Goal: Task Accomplishment & Management: Use online tool/utility

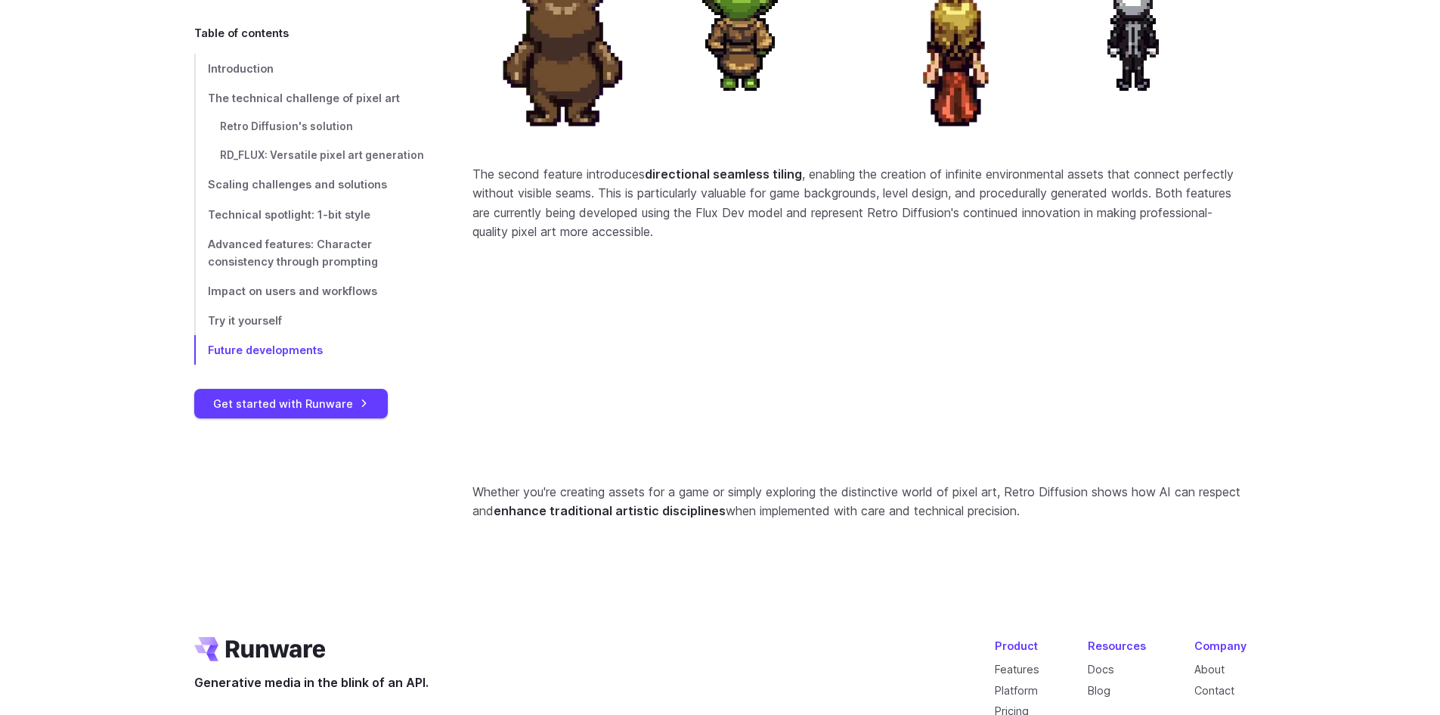
scroll to position [6521, 0]
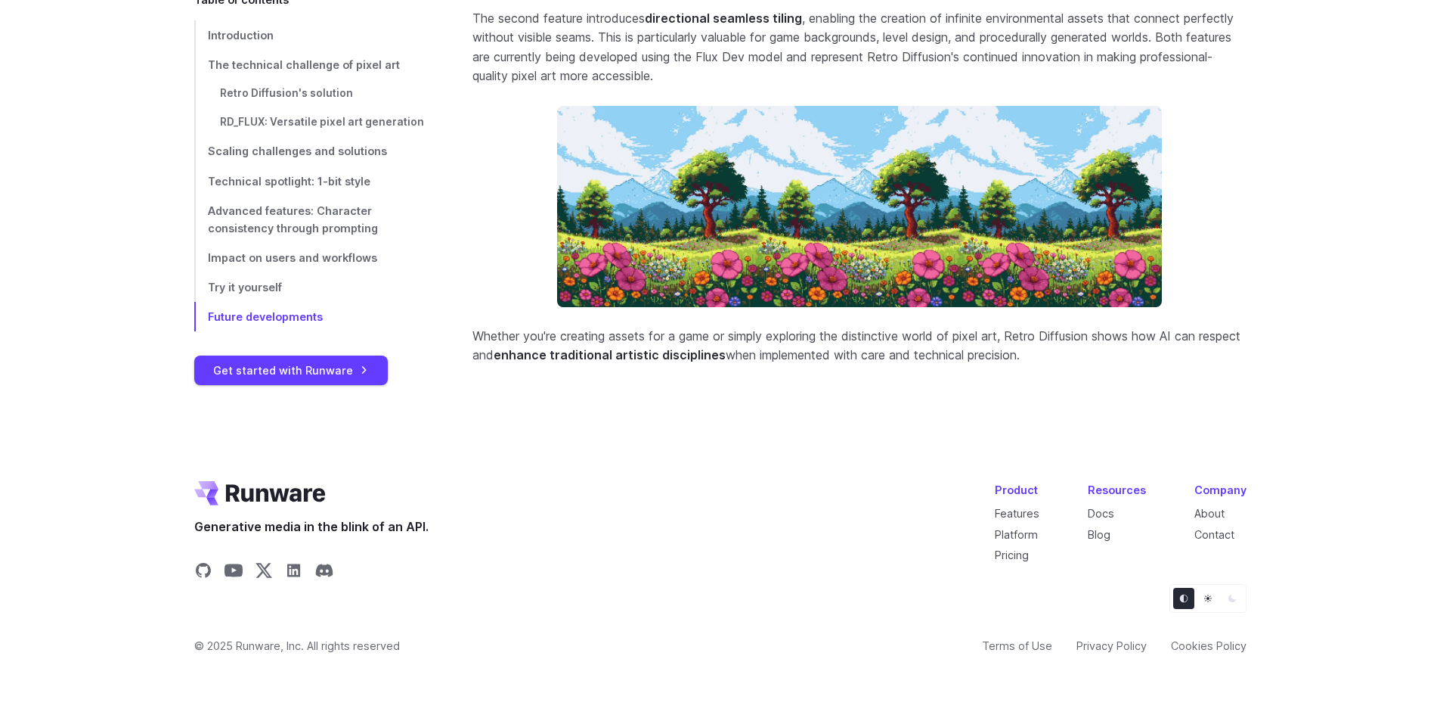
drag, startPoint x: 40, startPoint y: 144, endPoint x: 39, endPoint y: 330, distance: 185.2
click at [1201, 597] on button "Light" at bounding box center [1208, 597] width 21 height 21
click at [1220, 601] on ul "Theme selector" at bounding box center [1208, 598] width 77 height 29
click at [1229, 600] on icon "Dark" at bounding box center [1233, 598] width 8 height 8
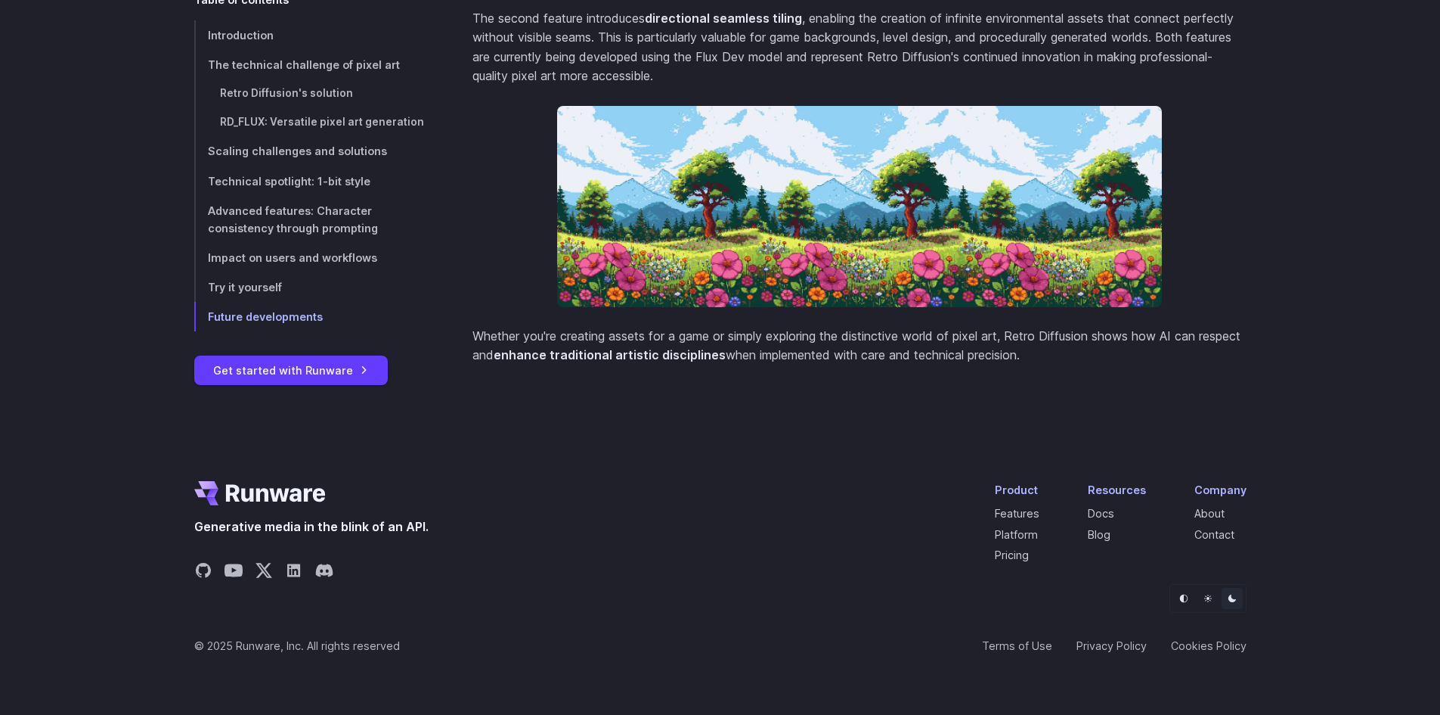
click at [1183, 598] on icon "Default" at bounding box center [1183, 598] width 8 height 8
click at [1232, 597] on icon "Dark" at bounding box center [1232, 598] width 9 height 9
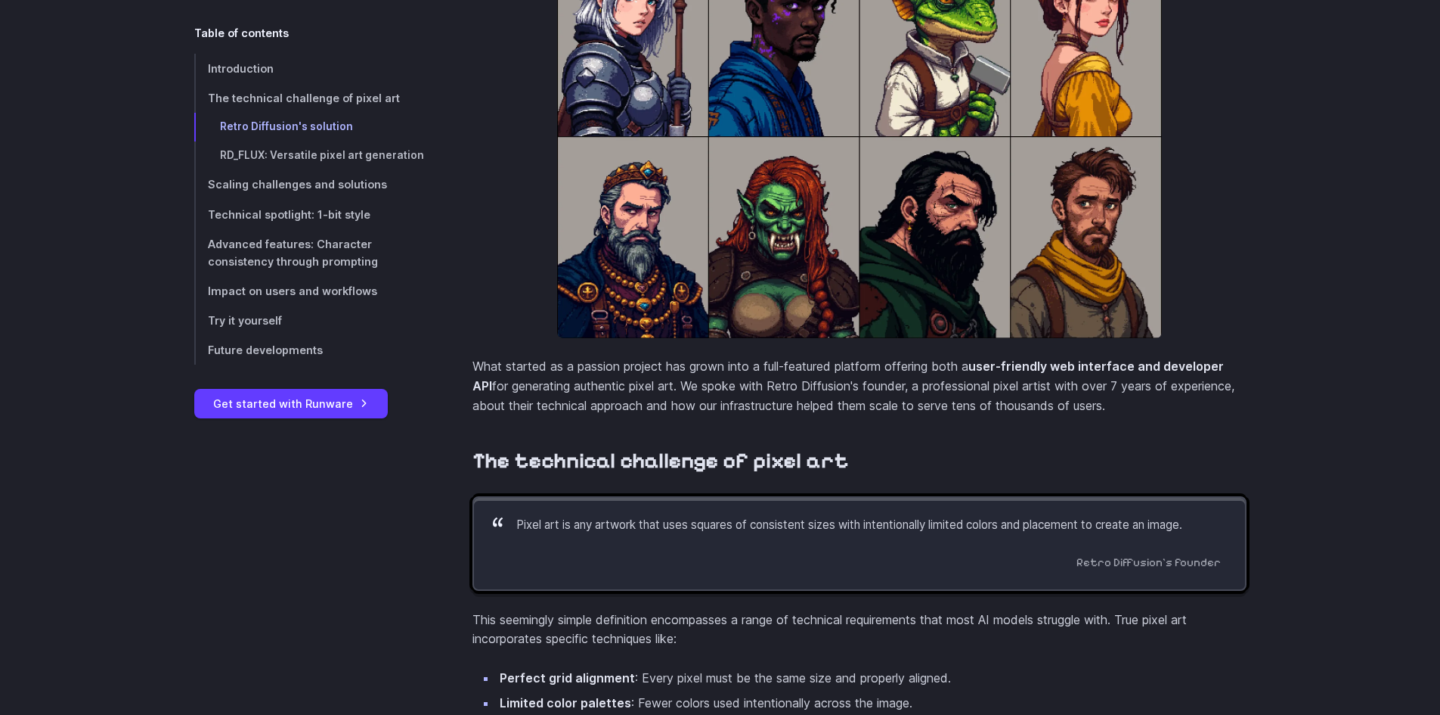
scroll to position [0, 0]
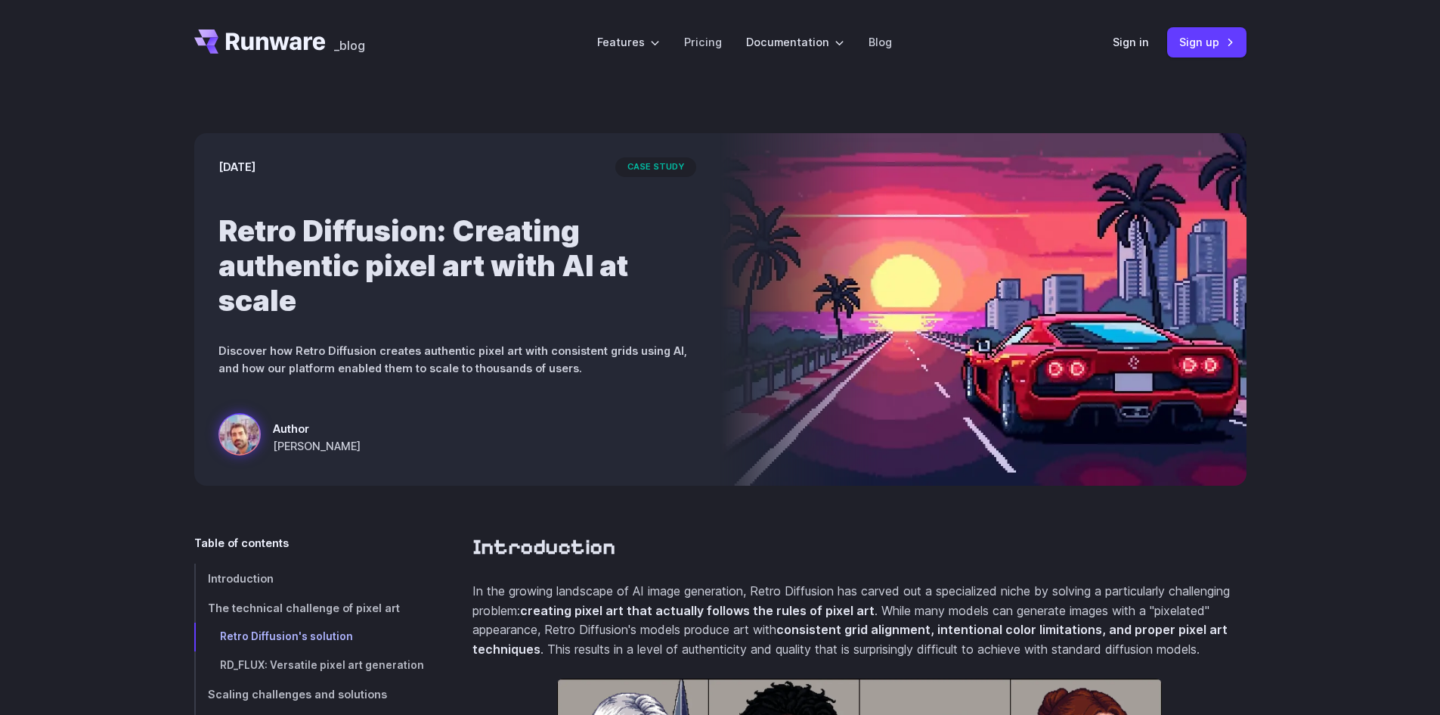
drag, startPoint x: 685, startPoint y: 544, endPoint x: 610, endPoint y: 224, distance: 328.5
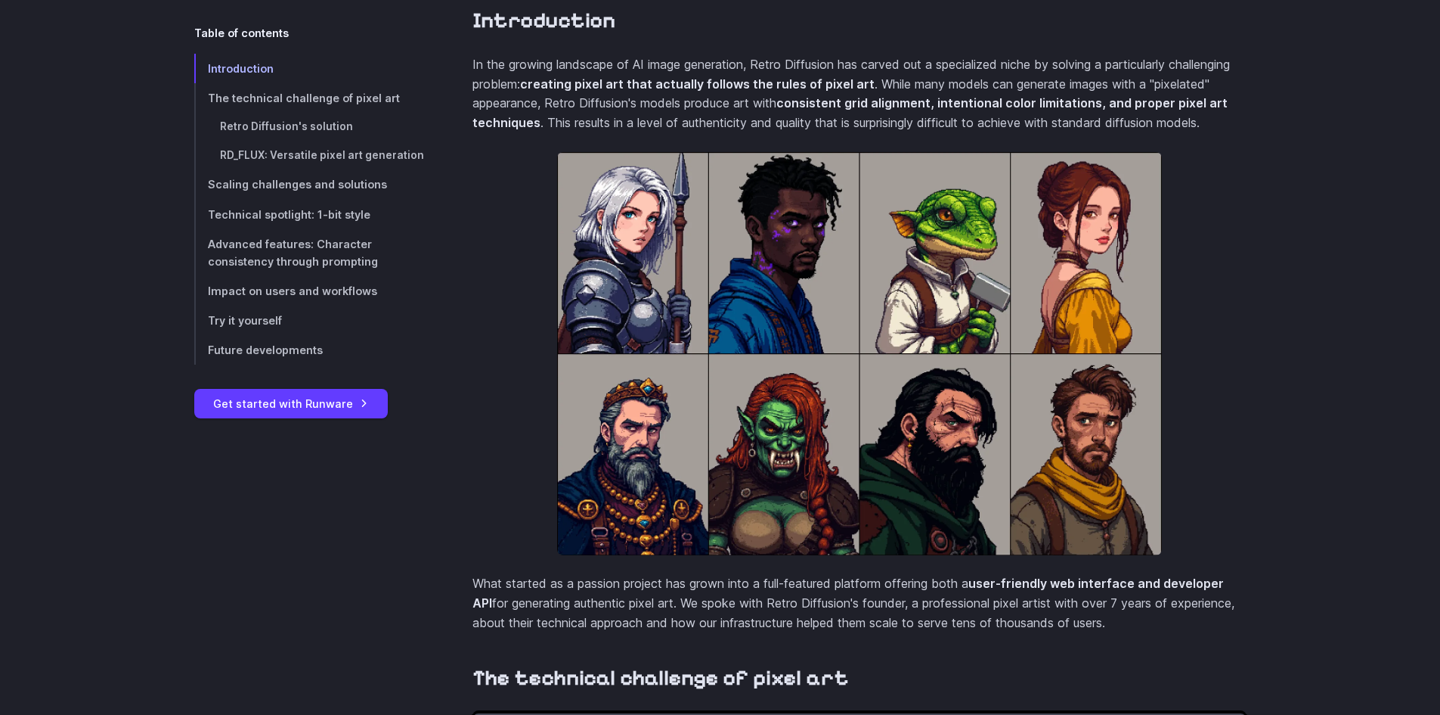
scroll to position [680, 0]
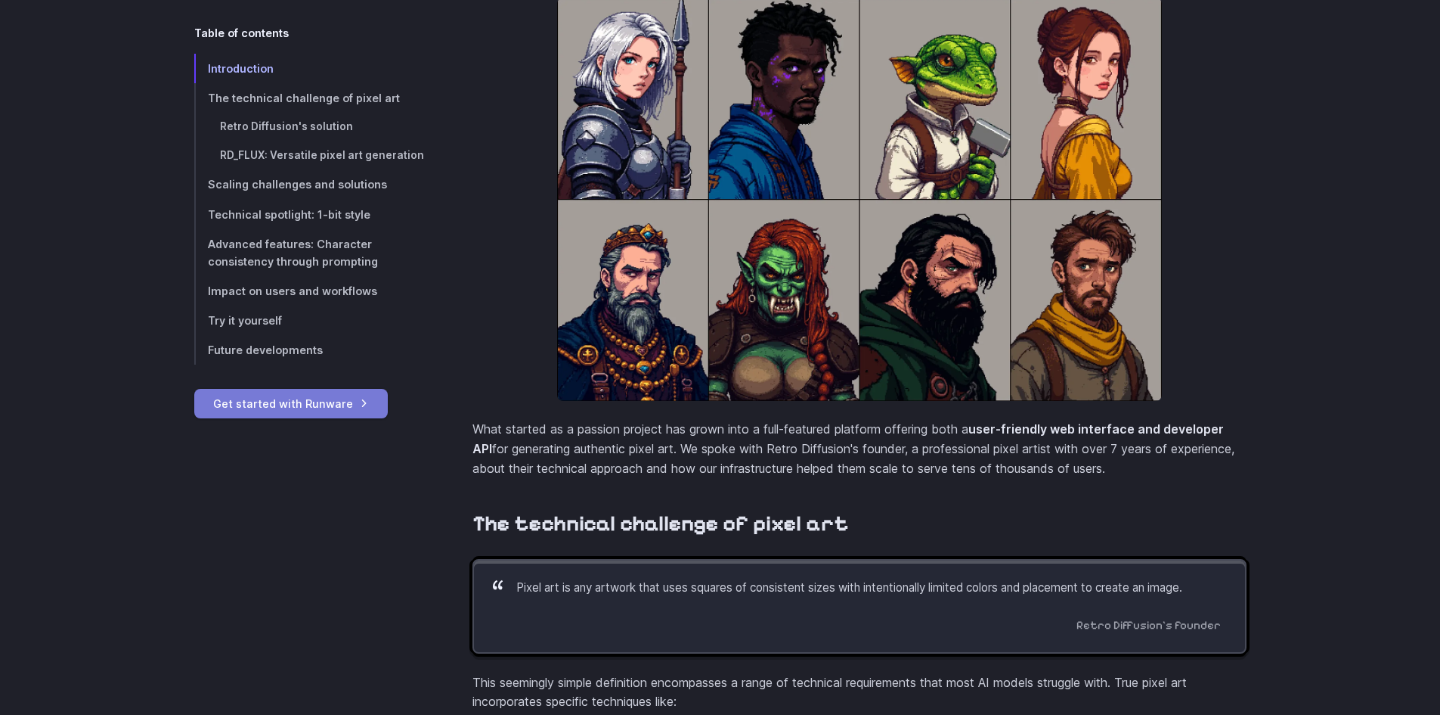
click at [355, 395] on link "Get started with Runware" at bounding box center [291, 403] width 194 height 29
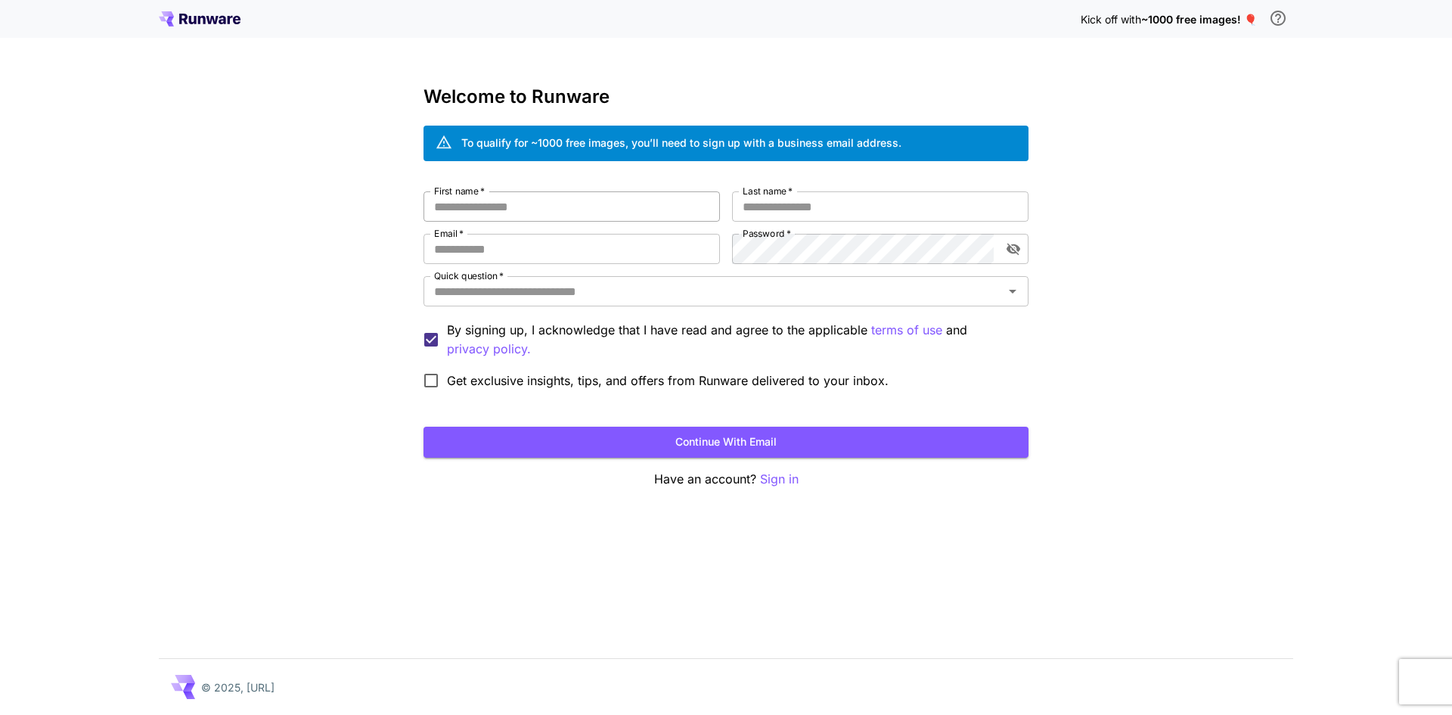
click at [625, 209] on input "First name   *" at bounding box center [571, 206] width 296 height 30
type input "****"
click at [786, 212] on input "Last name   *" at bounding box center [880, 206] width 296 height 30
type input "*****"
click at [696, 241] on input "Email   *" at bounding box center [571, 249] width 296 height 30
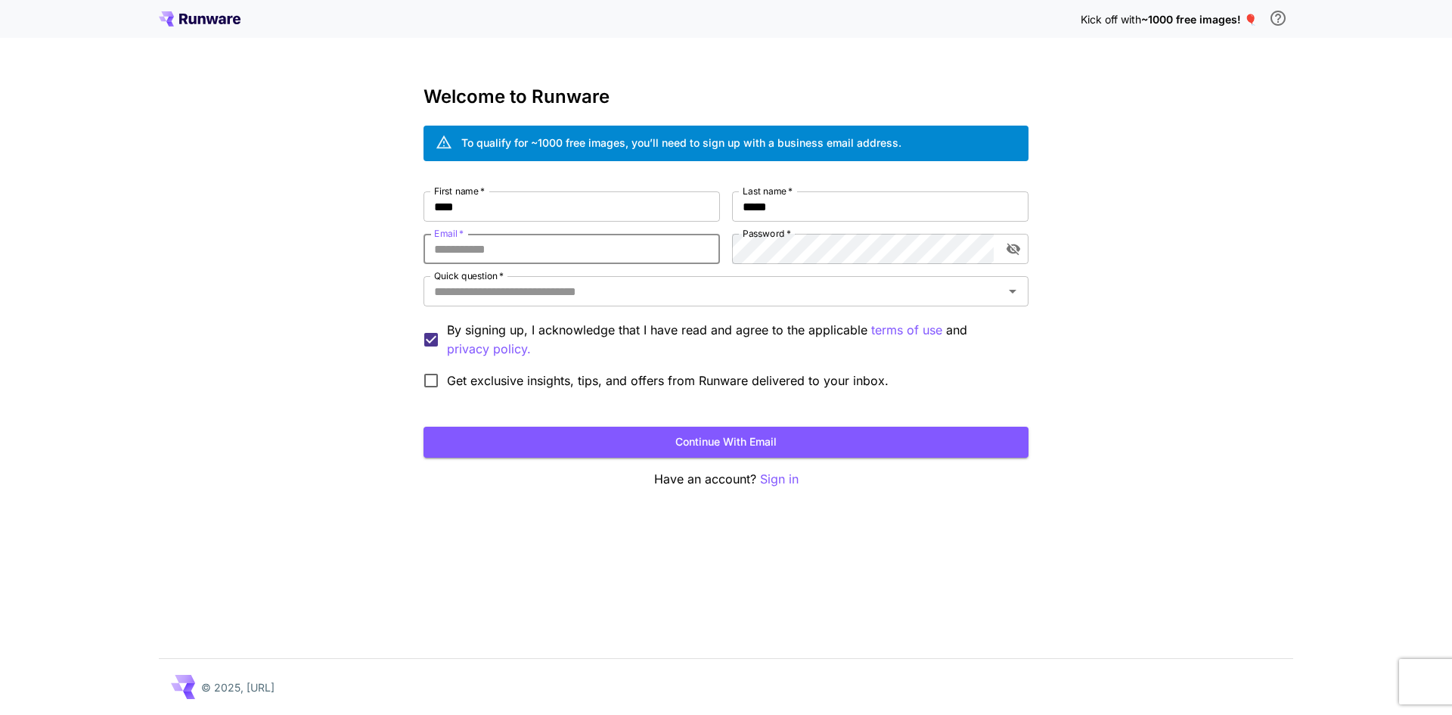
paste input "**********"
type input "**********"
click at [721, 245] on div "**********" at bounding box center [725, 293] width 605 height 205
click at [677, 240] on div "**********" at bounding box center [725, 293] width 605 height 205
drag, startPoint x: 433, startPoint y: 243, endPoint x: 500, endPoint y: 243, distance: 66.5
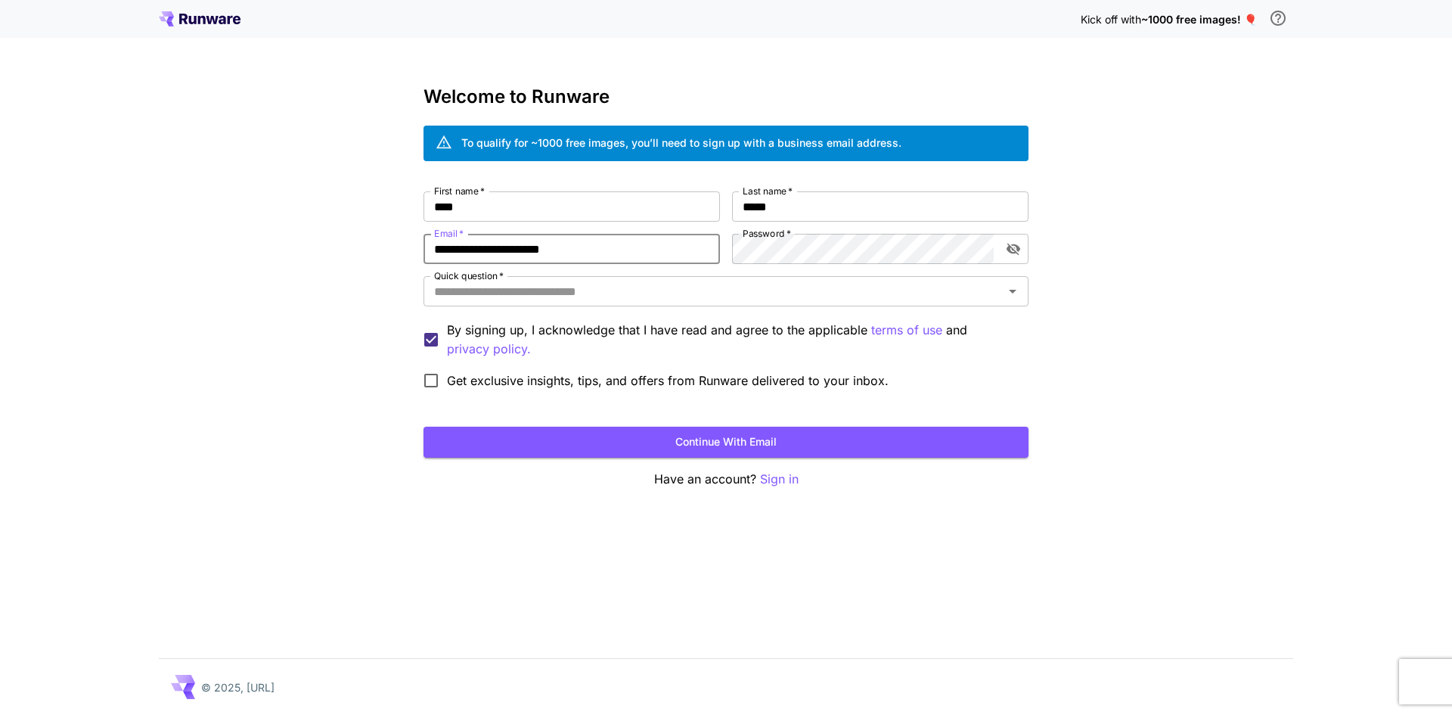
click at [500, 243] on input "**********" at bounding box center [571, 249] width 296 height 30
click at [544, 283] on input "Quick question   *" at bounding box center [713, 291] width 571 height 21
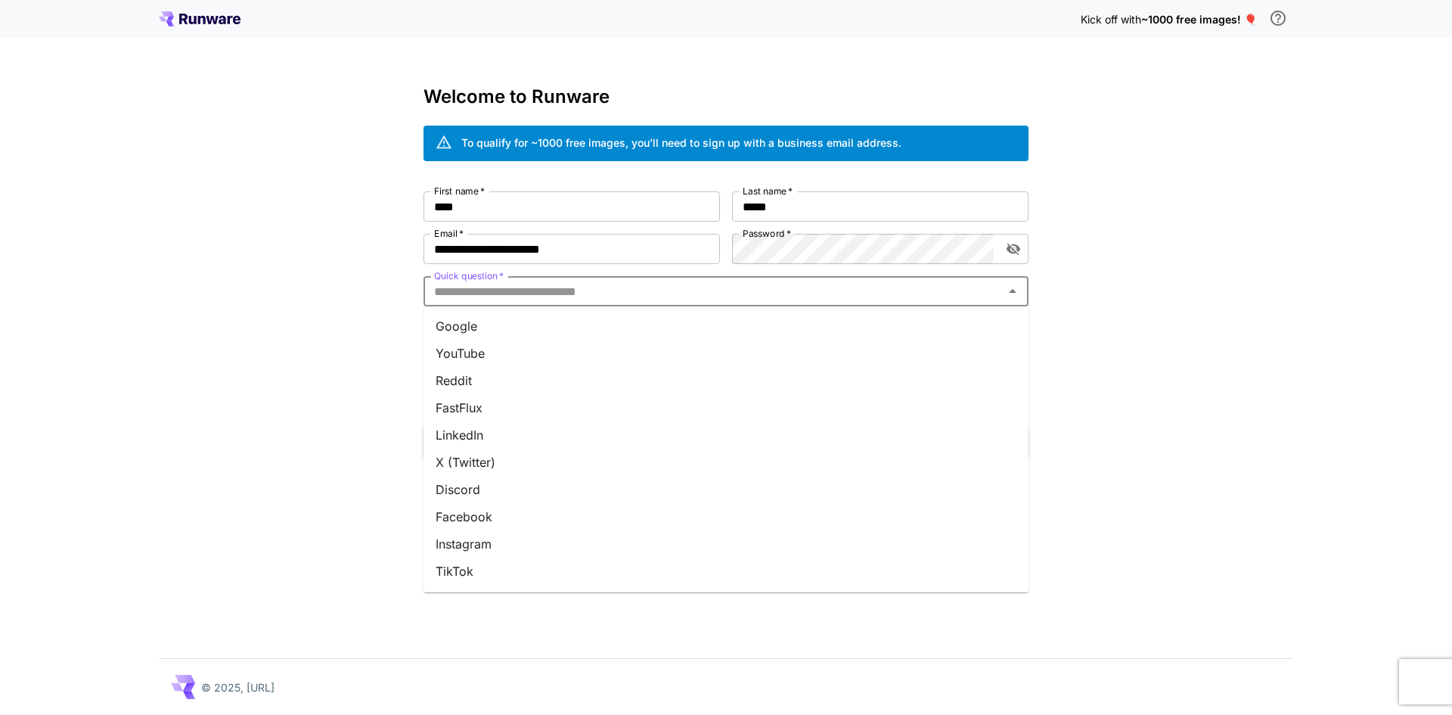
click at [494, 429] on li "LinkedIn" at bounding box center [725, 434] width 605 height 27
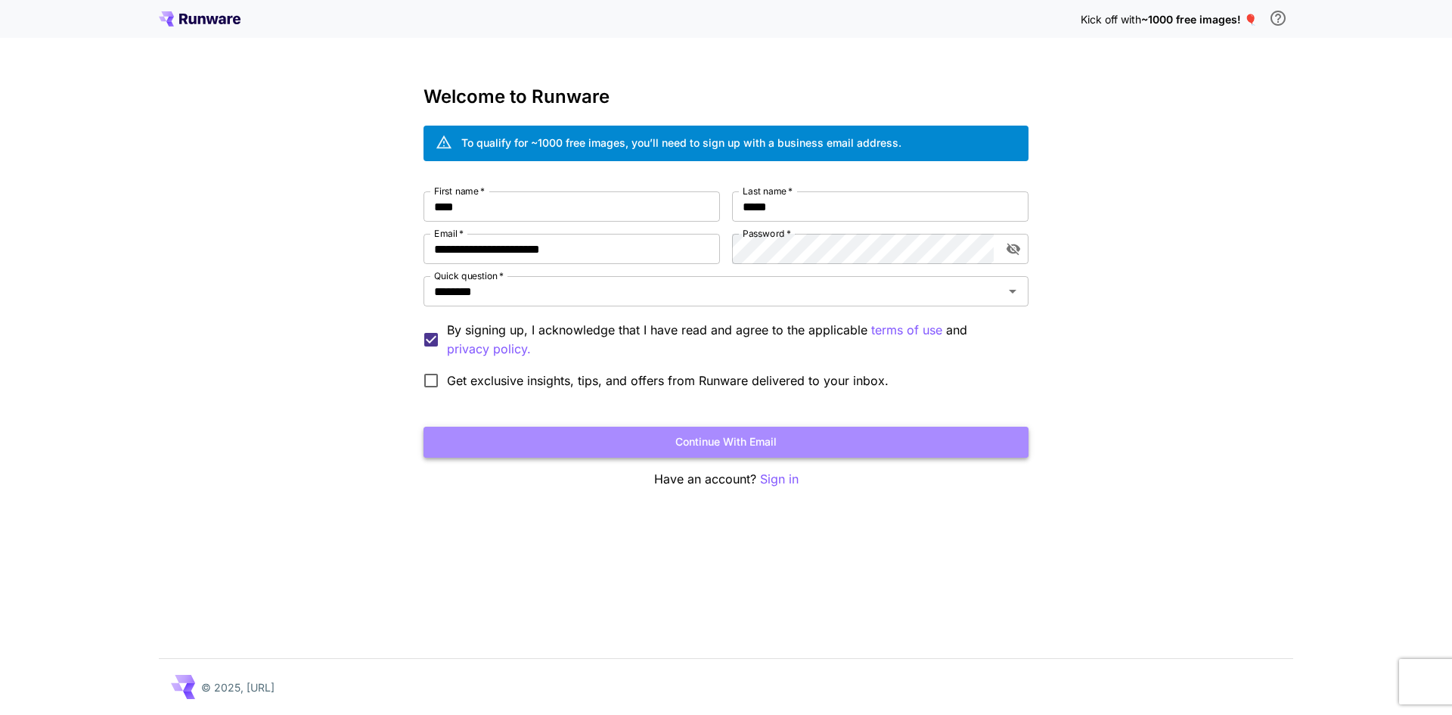
click at [734, 436] on button "Continue with email" at bounding box center [725, 441] width 605 height 31
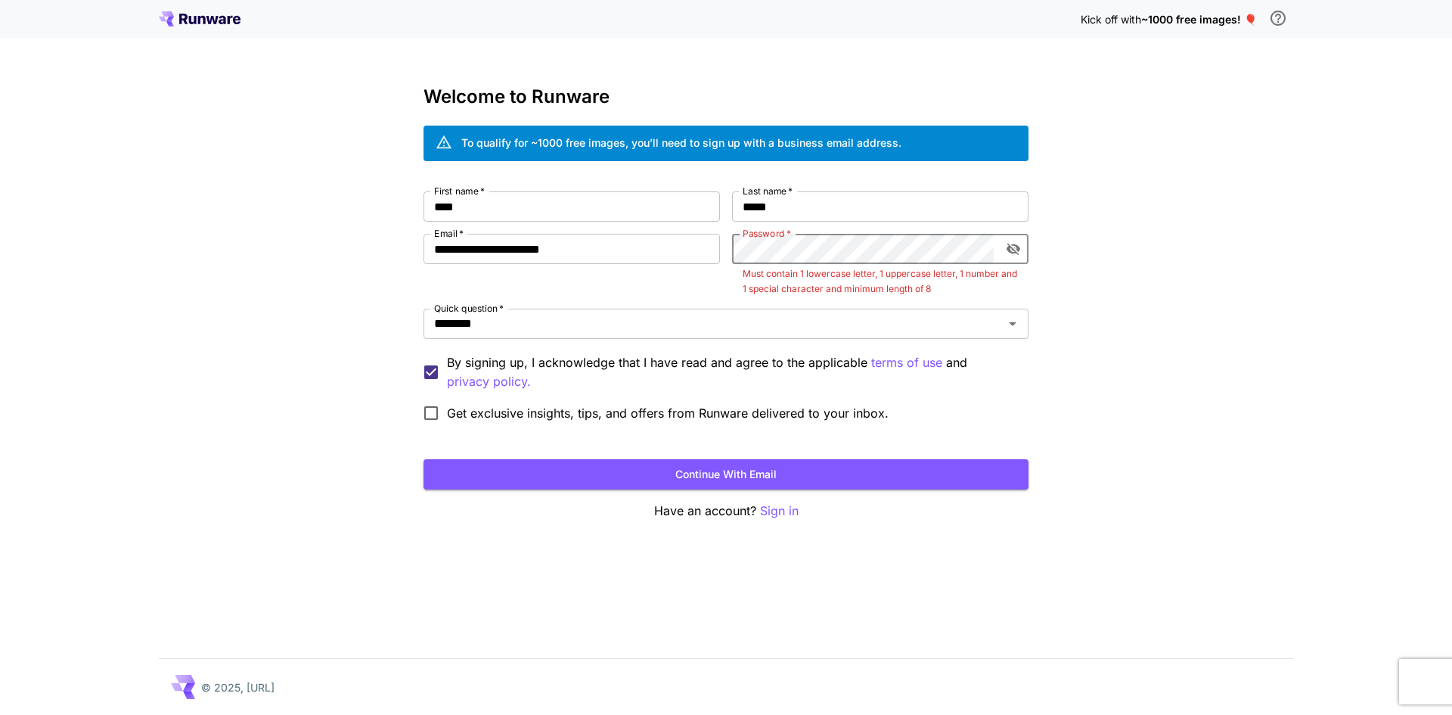
click at [669, 231] on div "**********" at bounding box center [725, 309] width 605 height 237
click at [730, 482] on button "Continue with email" at bounding box center [725, 474] width 605 height 31
click at [793, 475] on button "Continue with email" at bounding box center [725, 474] width 605 height 31
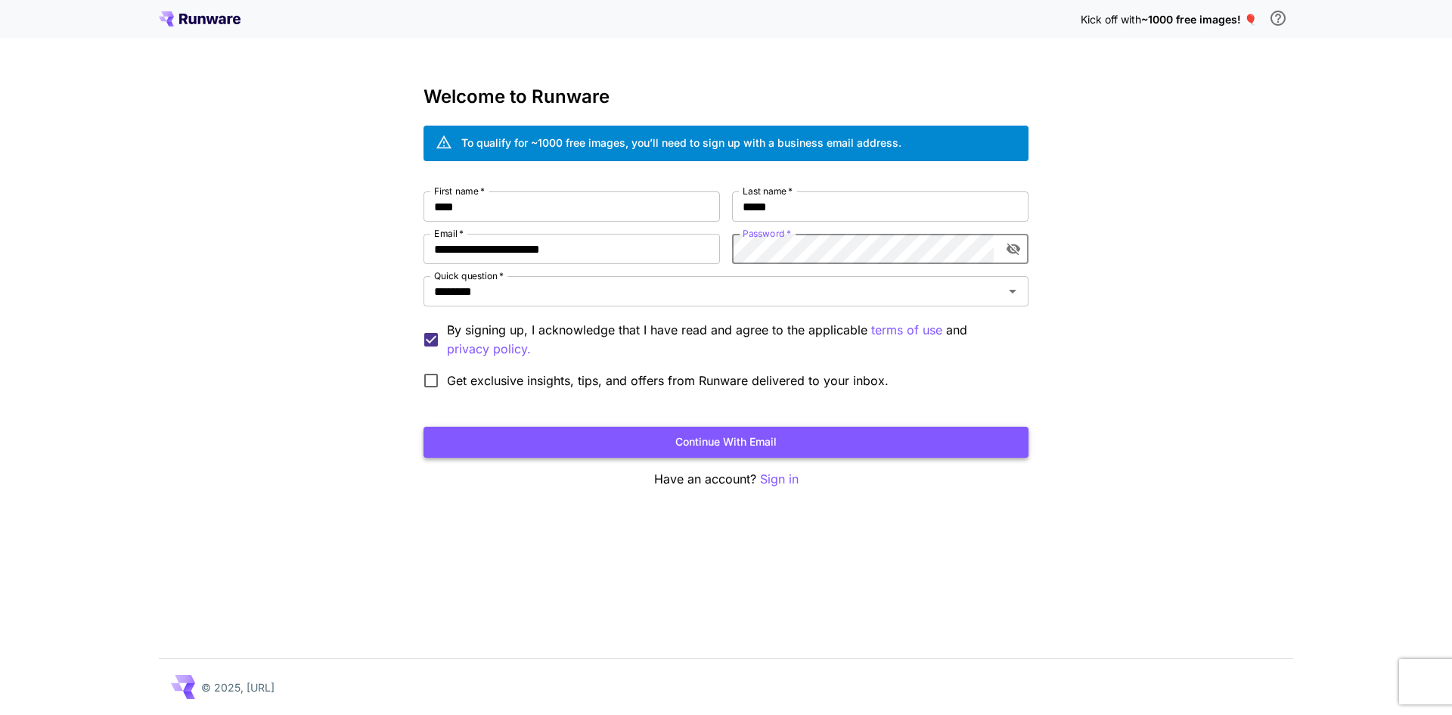
click at [791, 433] on button "Continue with email" at bounding box center [725, 441] width 605 height 31
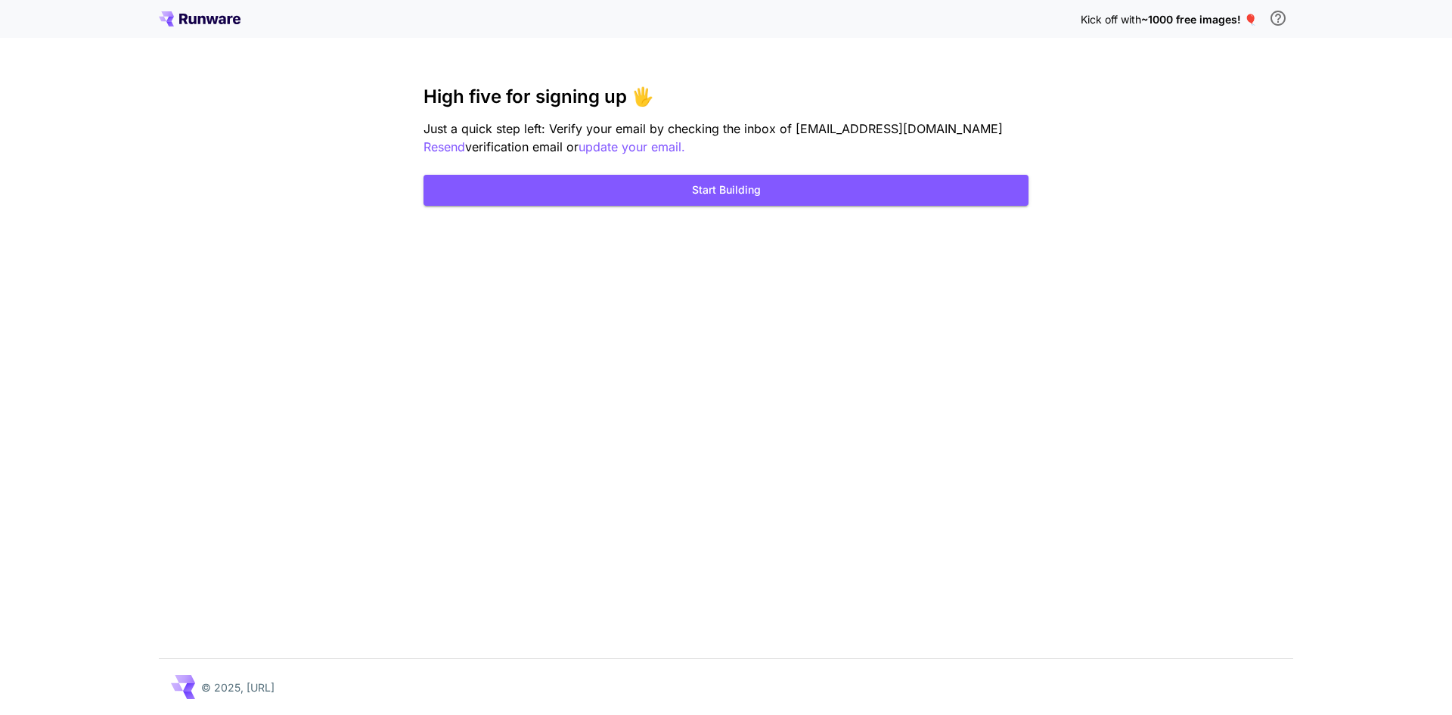
click at [752, 135] on span "Just a quick step left: Verify your email by checking the inbox of hawefir509@p…" at bounding box center [712, 128] width 579 height 15
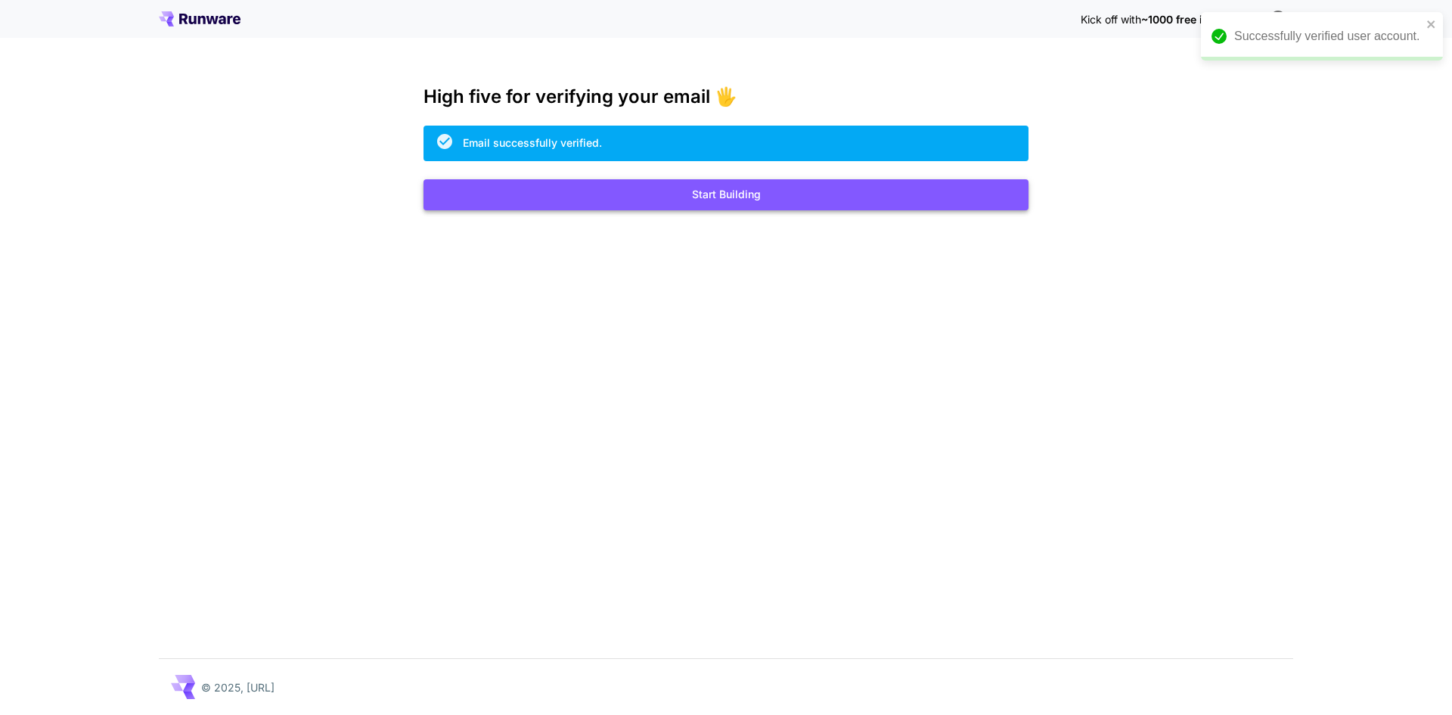
click at [833, 196] on button "Start Building" at bounding box center [725, 194] width 605 height 31
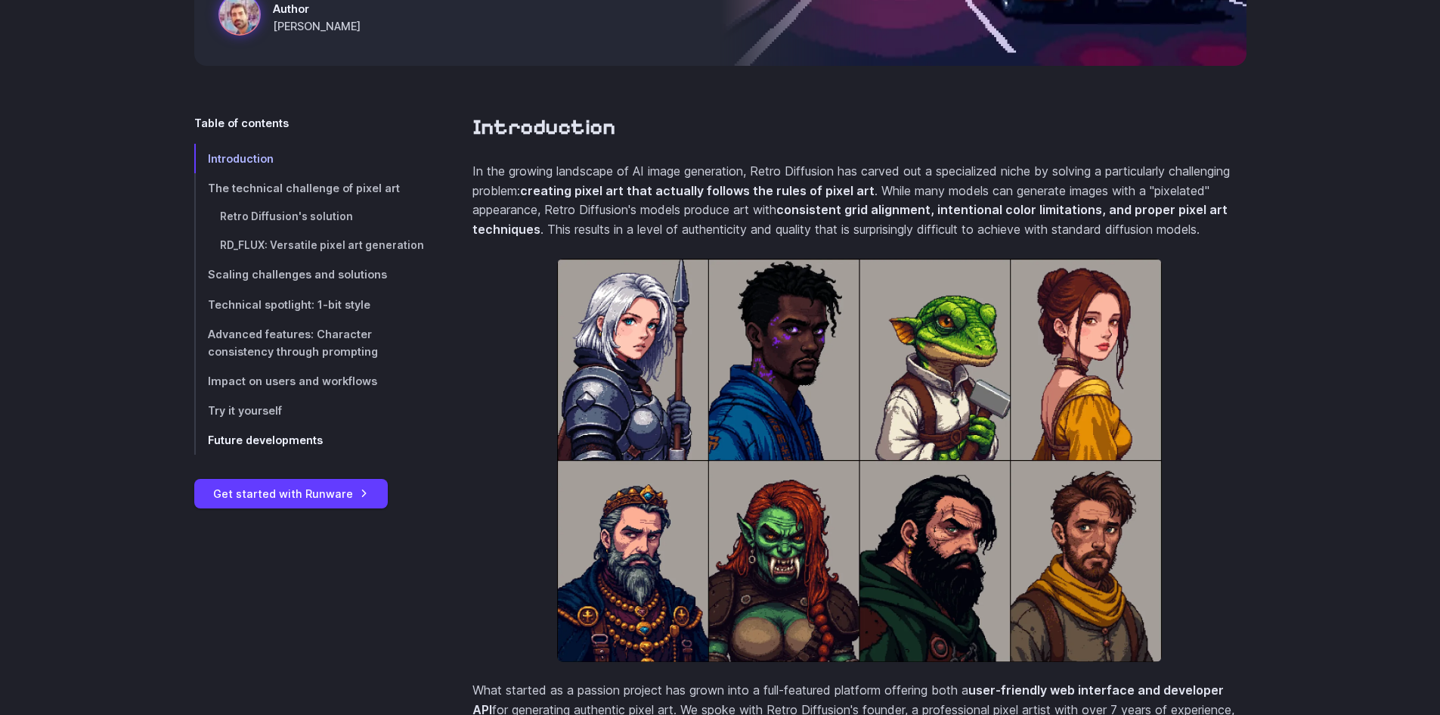
scroll to position [454, 0]
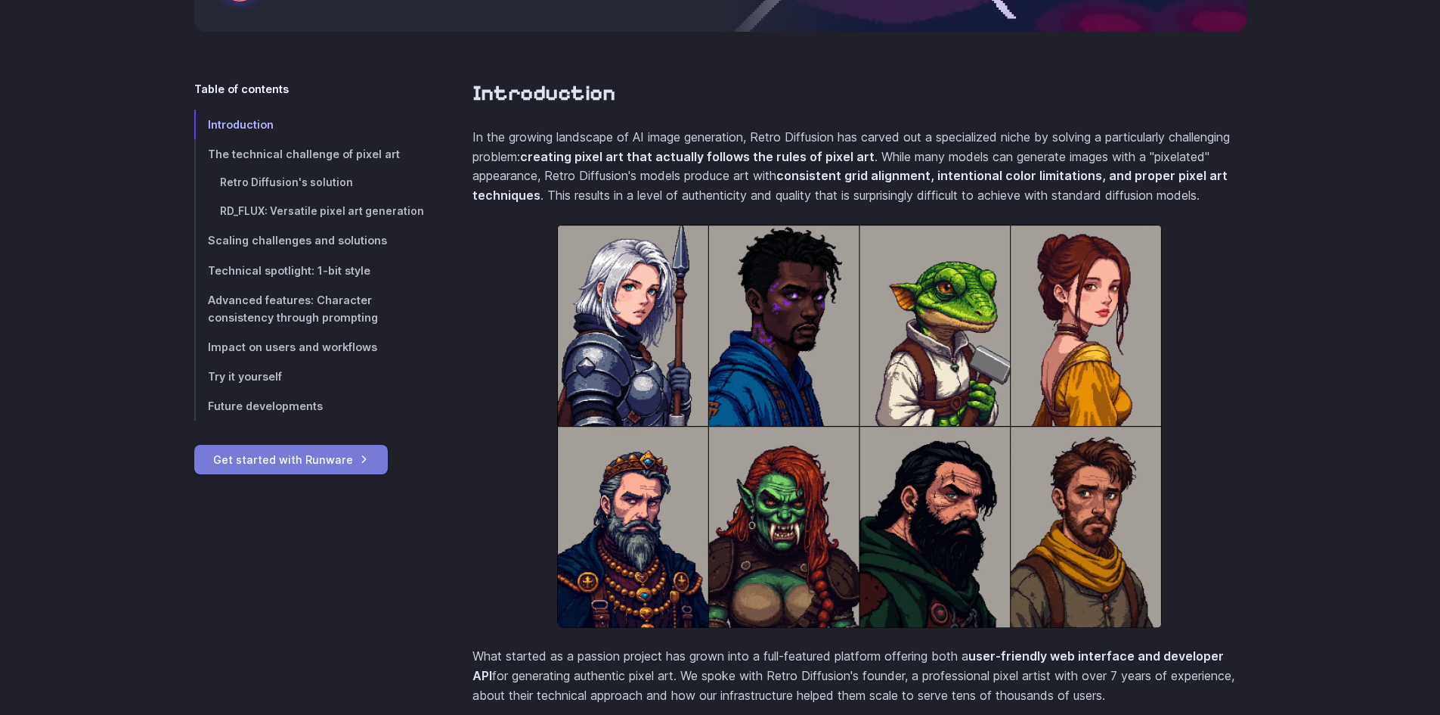
click at [338, 456] on link "Get started with Runware" at bounding box center [291, 459] width 194 height 29
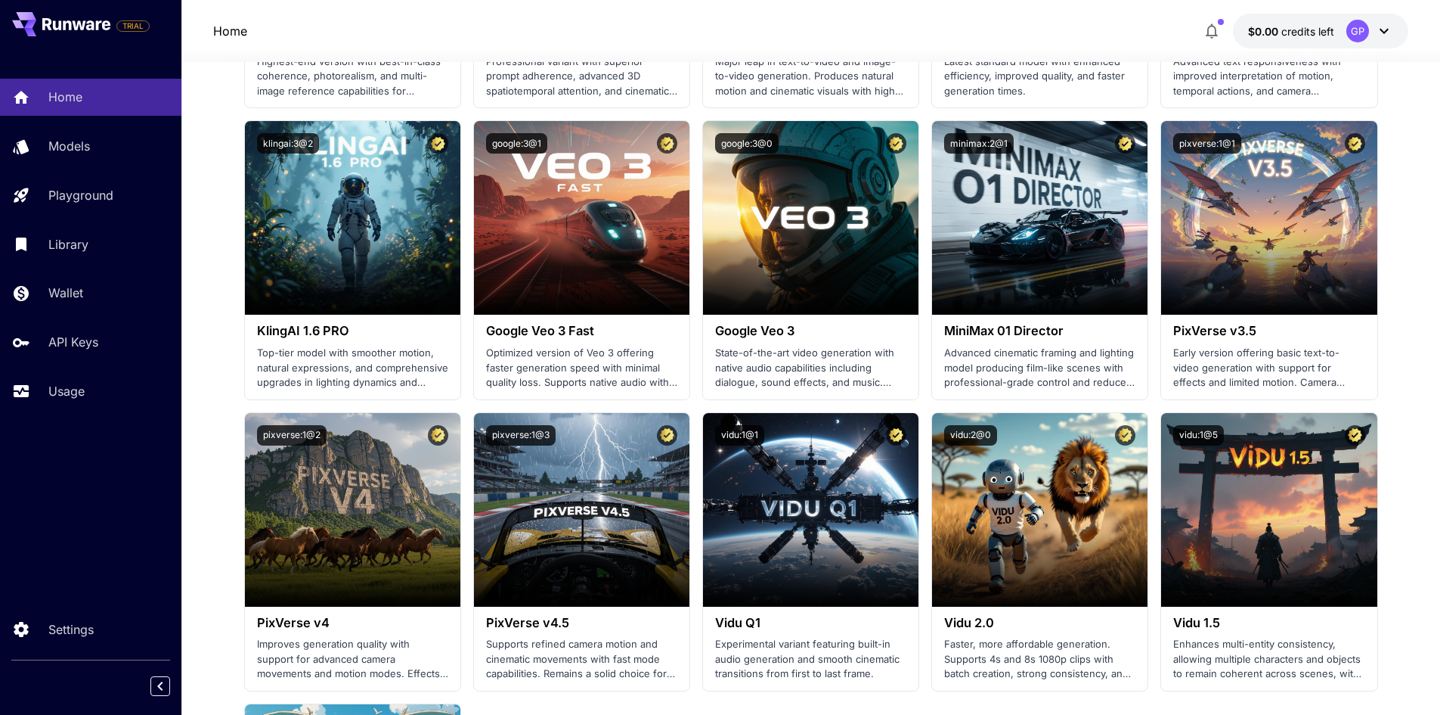
scroll to position [983, 0]
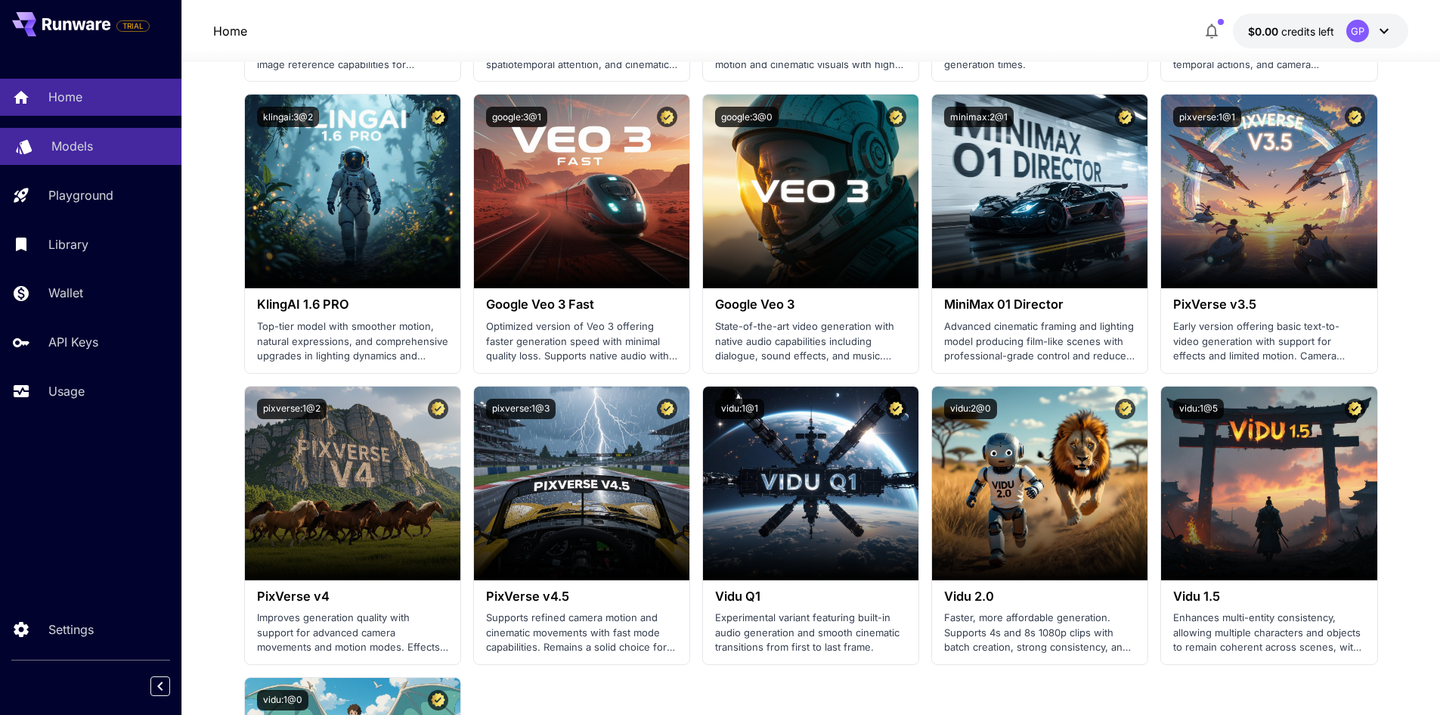
click at [119, 138] on div "Models" at bounding box center [110, 146] width 118 height 18
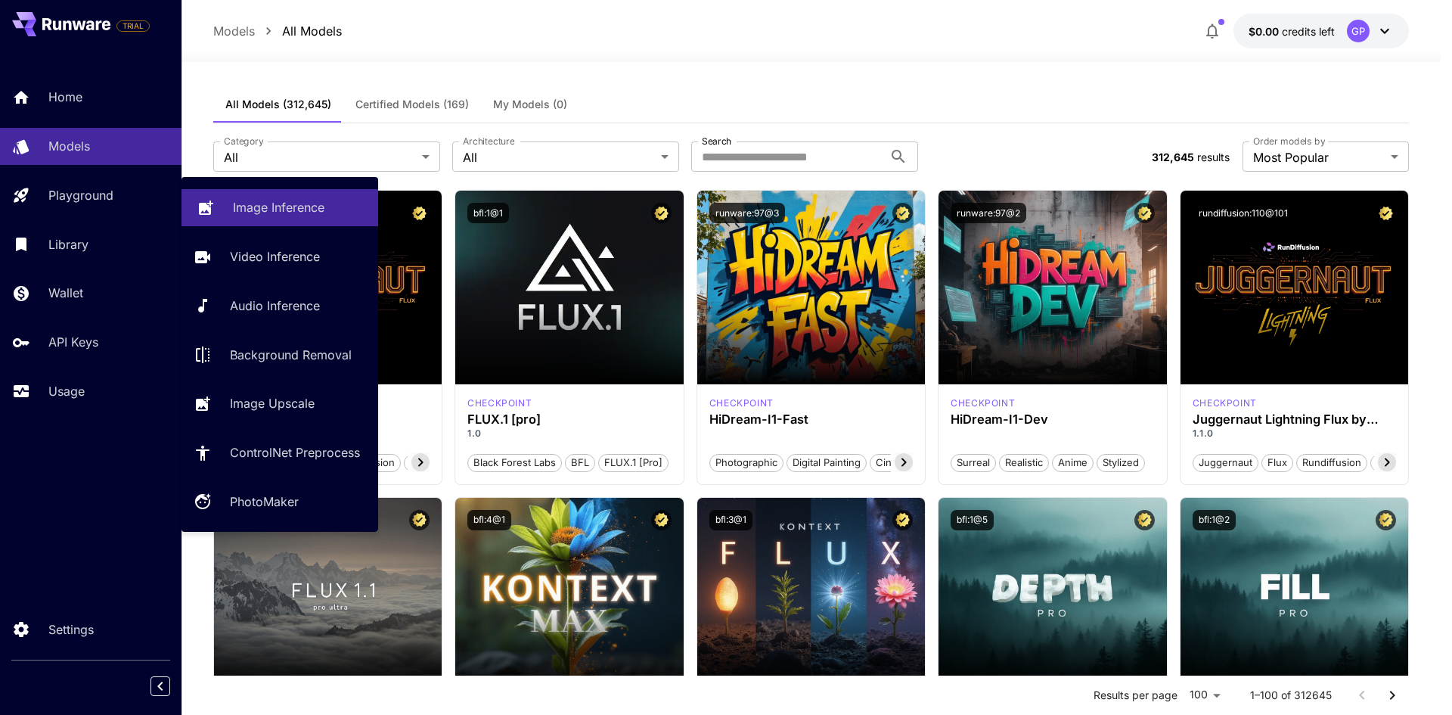
click at [321, 215] on p "Image Inference" at bounding box center [278, 207] width 91 height 18
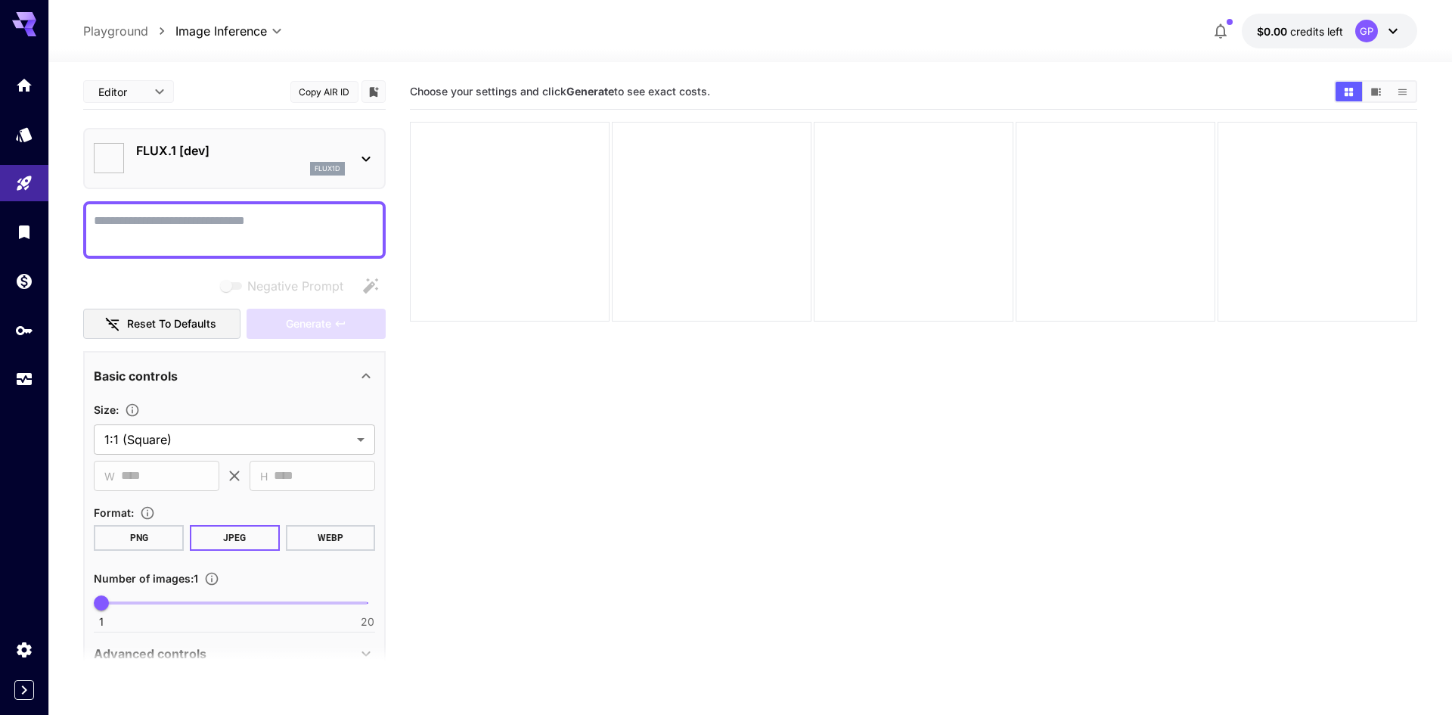
type input "**********"
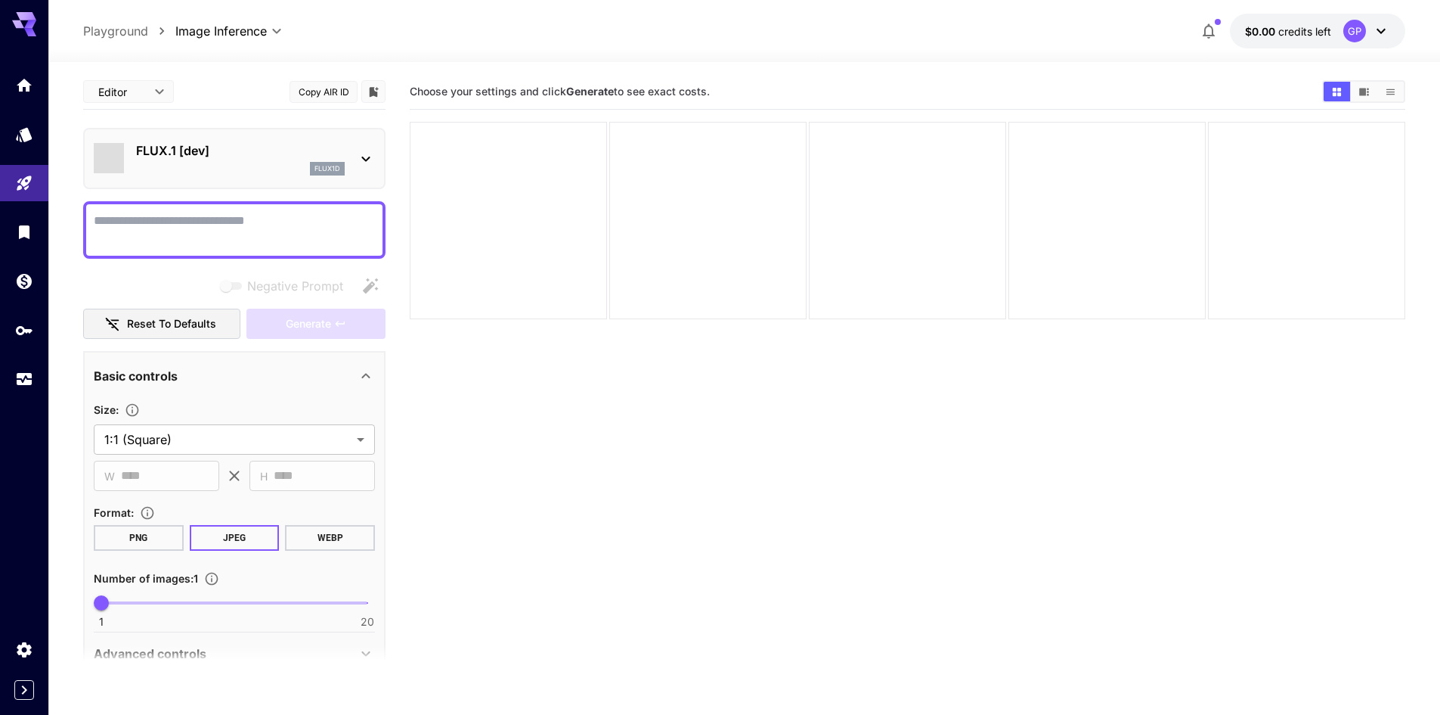
click at [309, 166] on div "flux1d" at bounding box center [240, 169] width 209 height 14
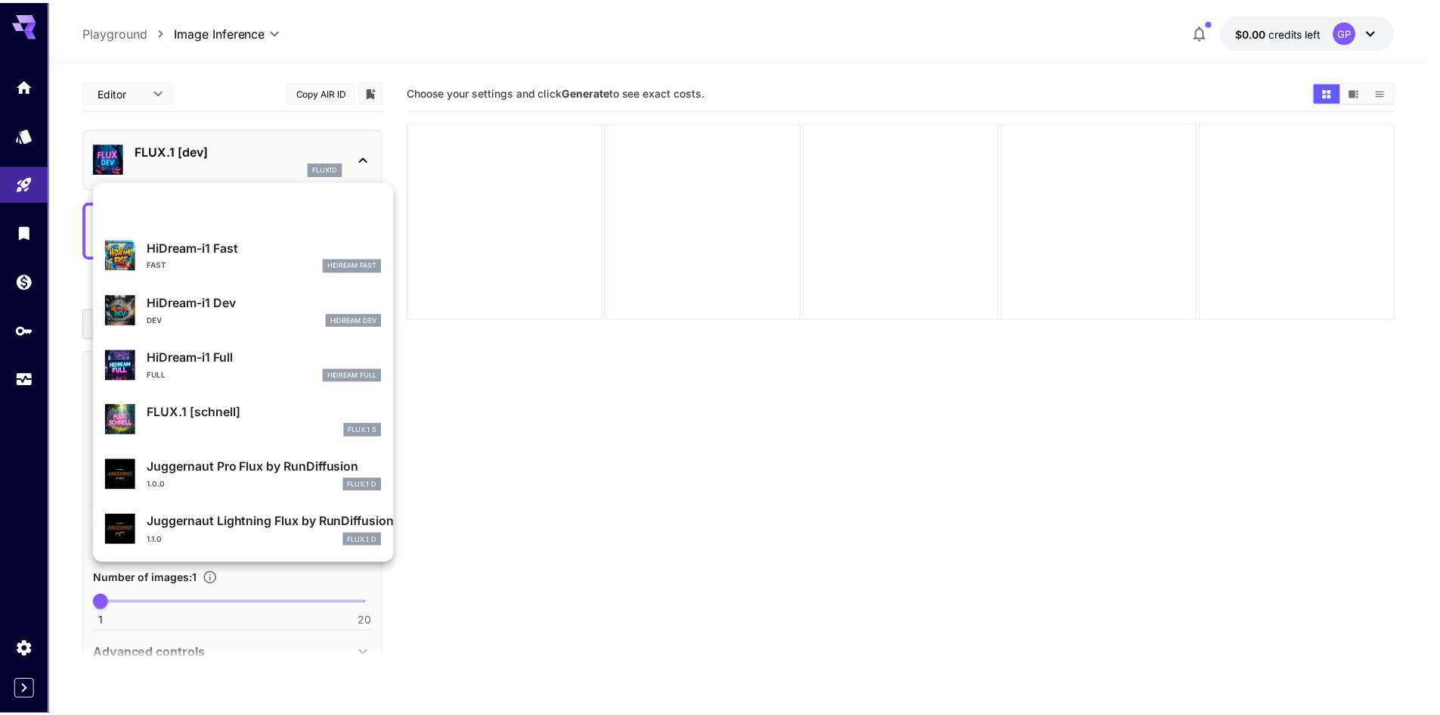
scroll to position [1223, 0]
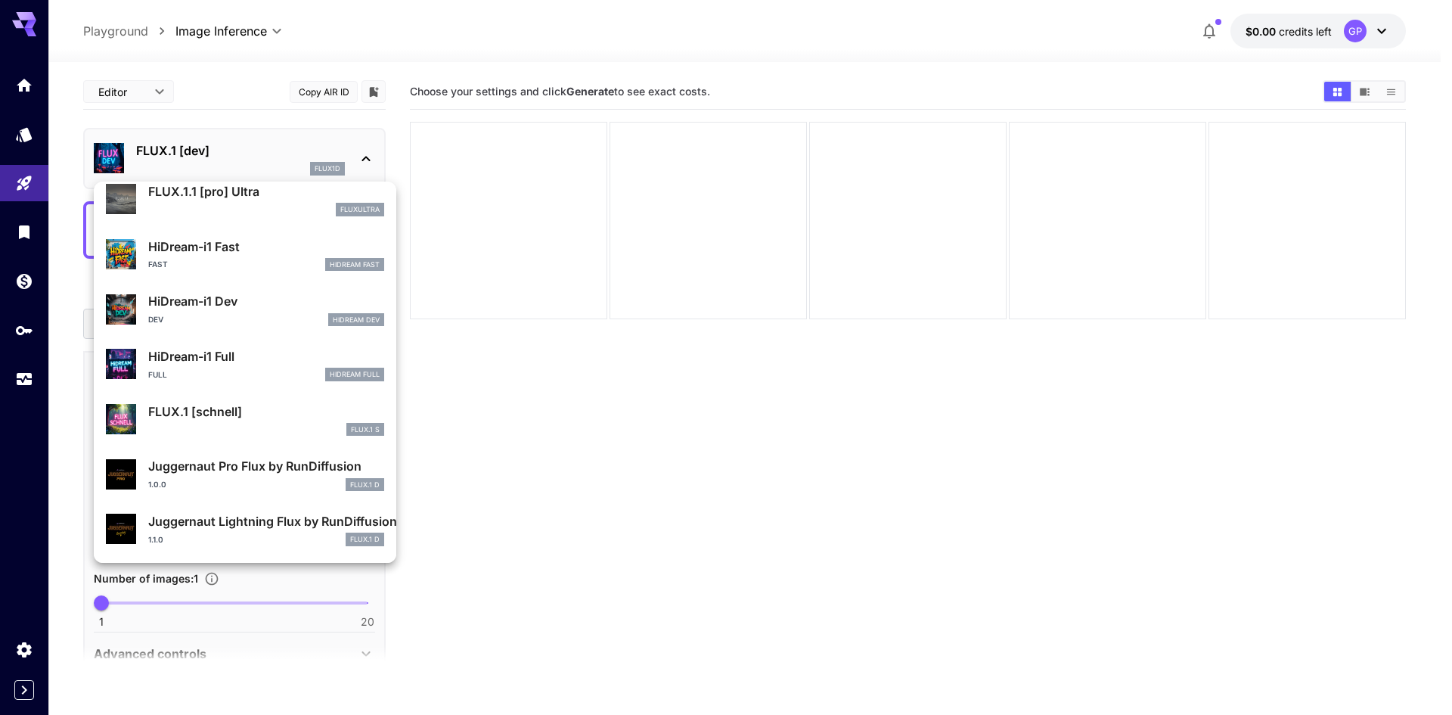
click at [32, 90] on div at bounding box center [726, 357] width 1452 height 715
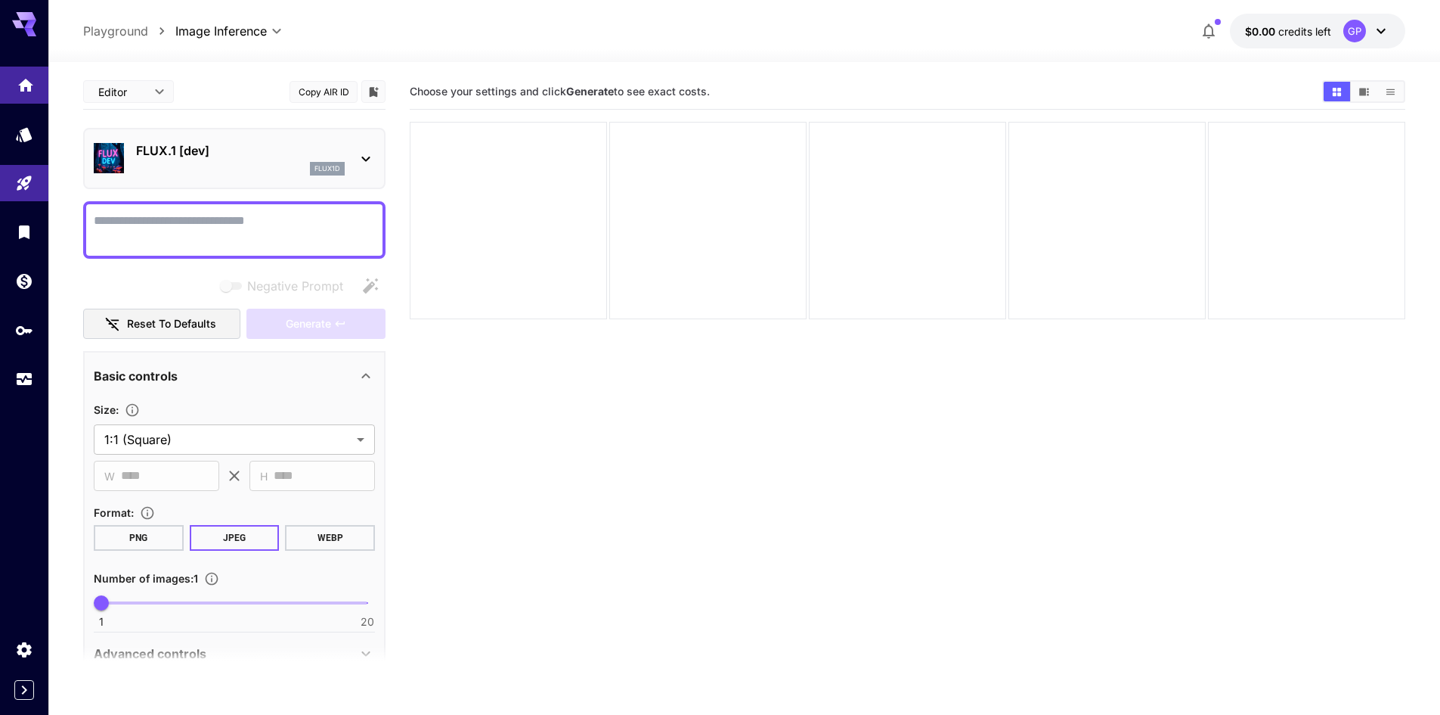
click at [23, 85] on icon "Home" at bounding box center [25, 80] width 15 height 13
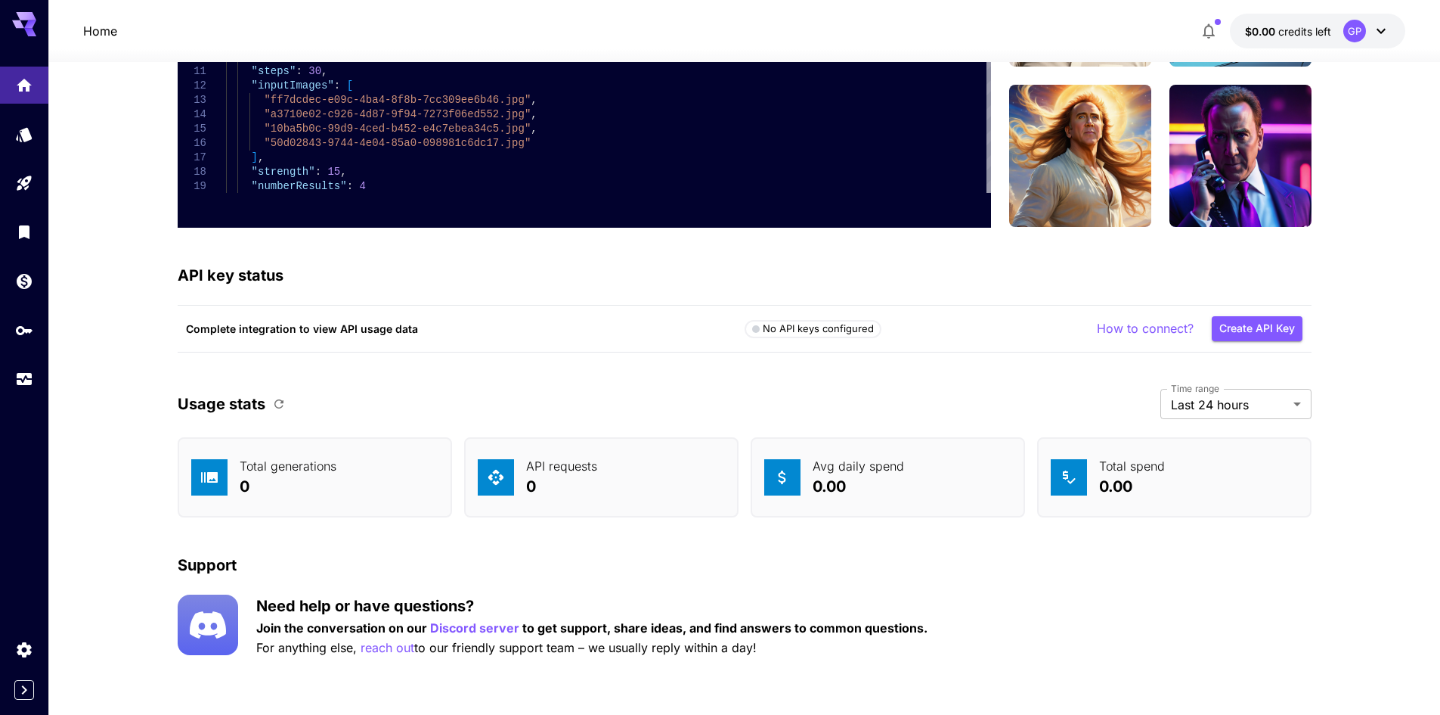
drag, startPoint x: 157, startPoint y: 327, endPoint x: 175, endPoint y: 428, distance: 102.8
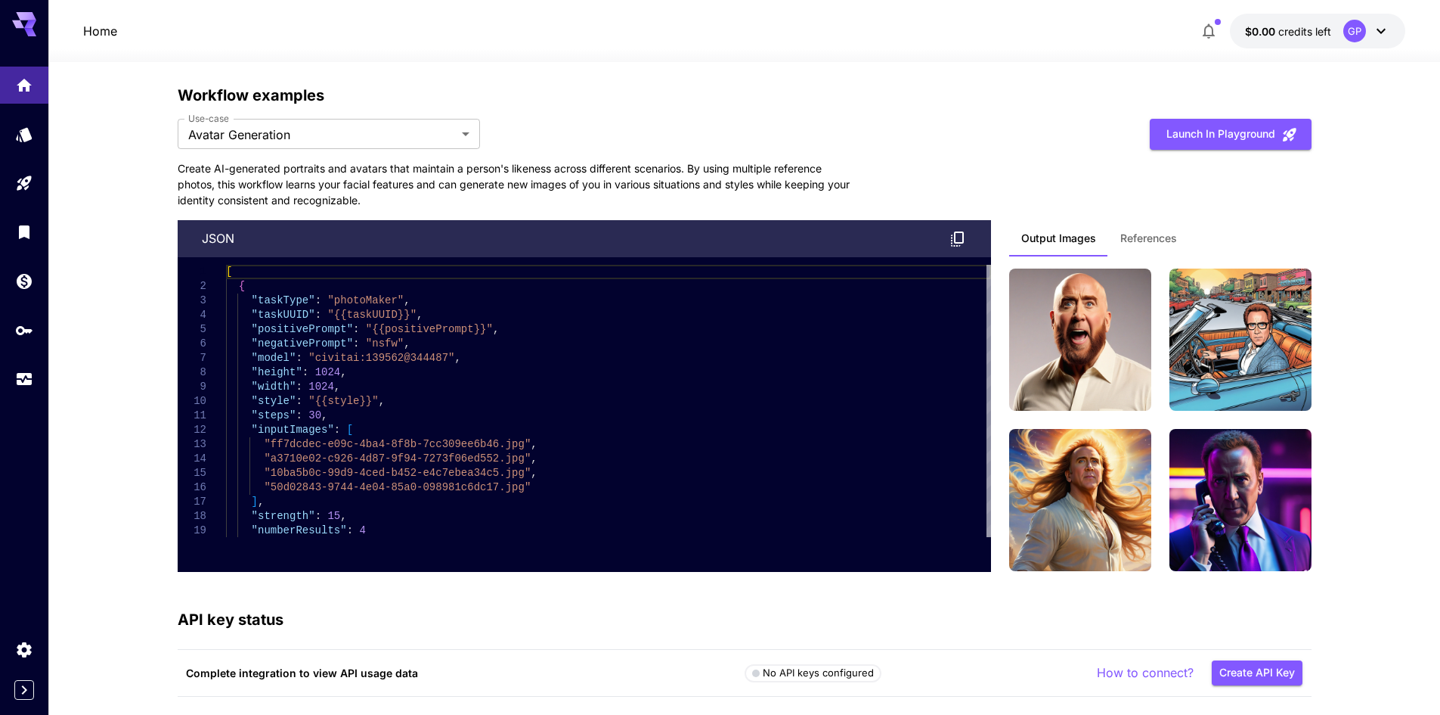
scroll to position [3746, 0]
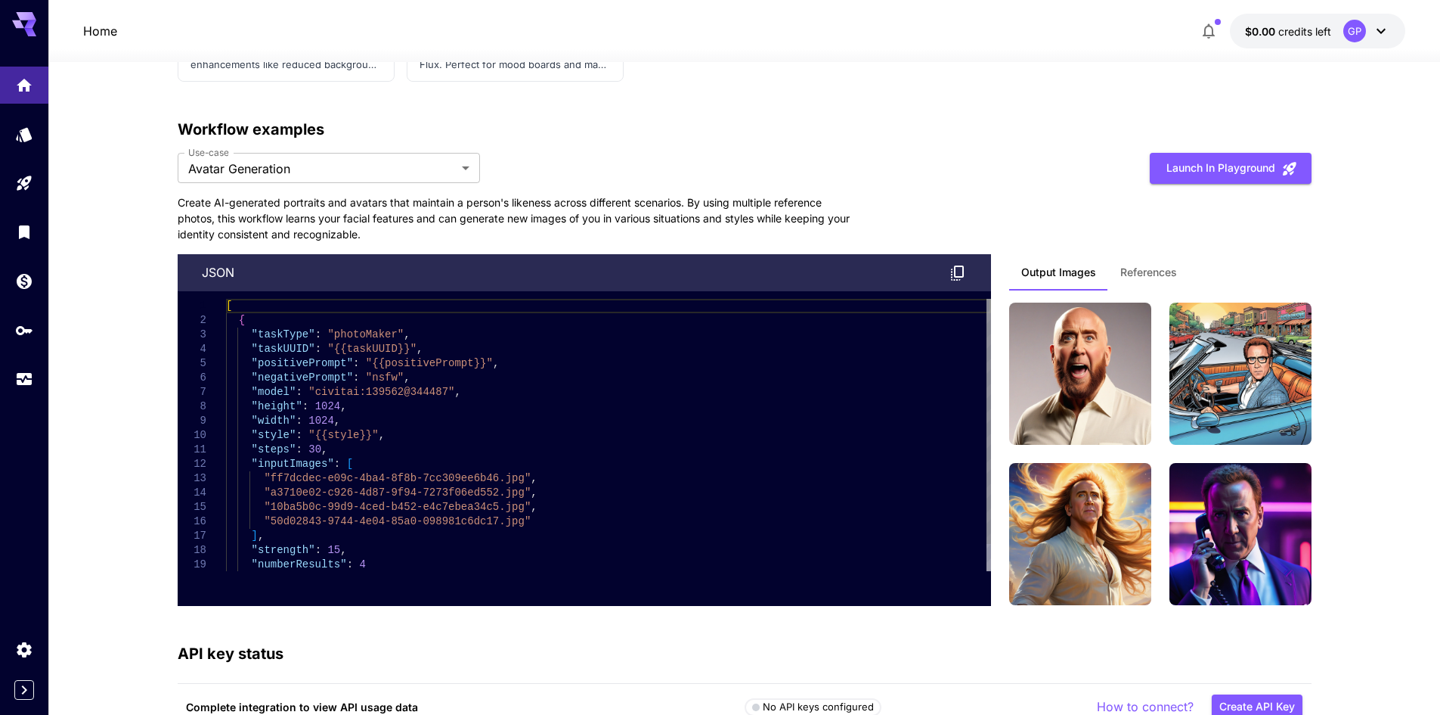
type textarea "**********"
click at [287, 337] on div "[ { "taskType" : "photoMaker" , "taskUUID" : "{{taskUUID}}" , "positivePrompt" …" at bounding box center [608, 450] width 765 height 302
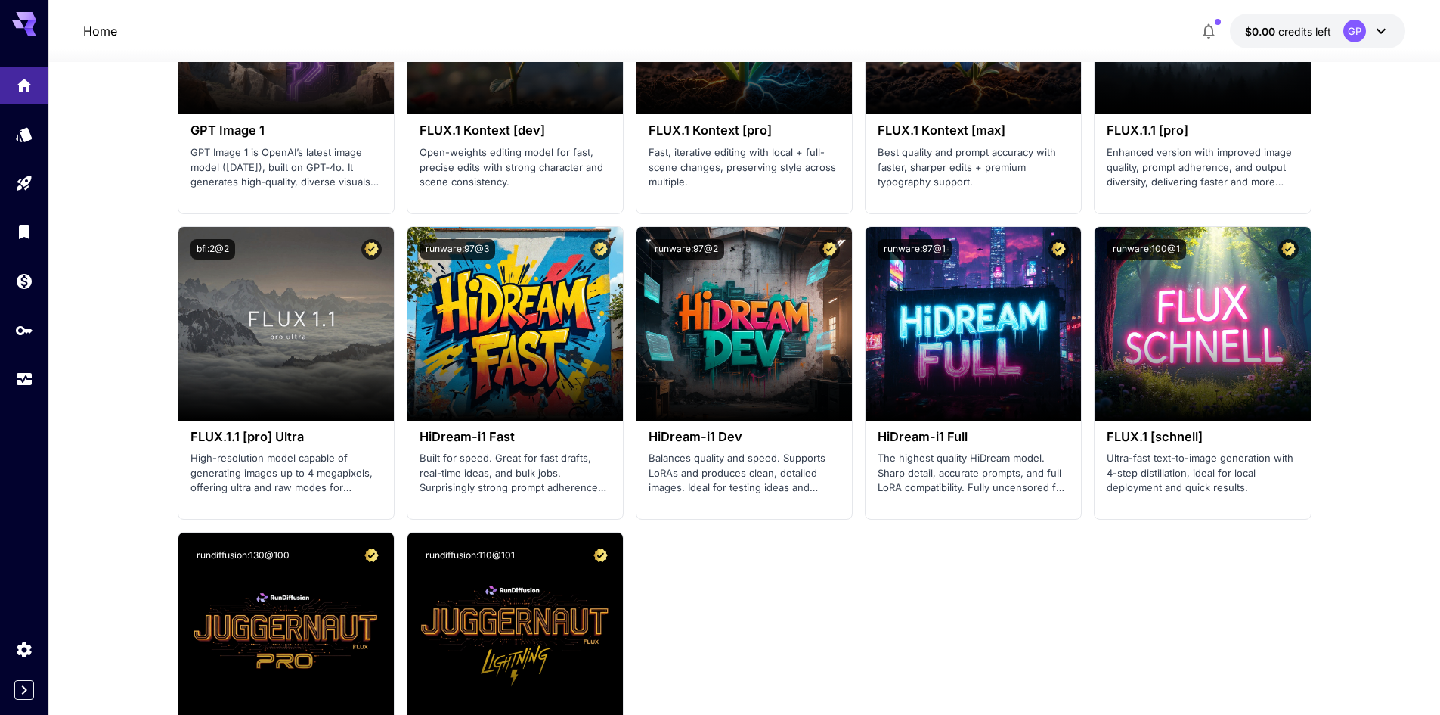
scroll to position [2997, 0]
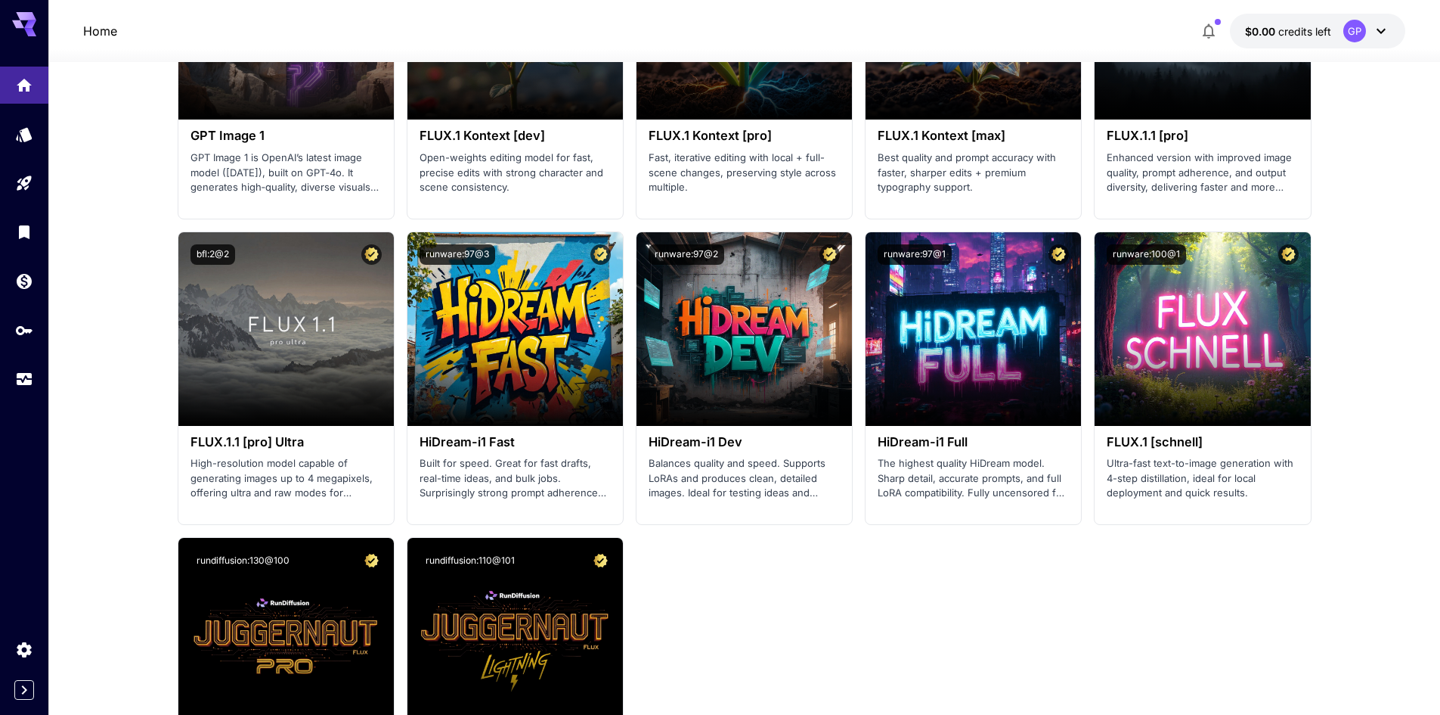
drag, startPoint x: 116, startPoint y: 307, endPoint x: 118, endPoint y: 290, distance: 17.5
click at [1315, 26] on span "credits left" at bounding box center [1305, 31] width 53 height 13
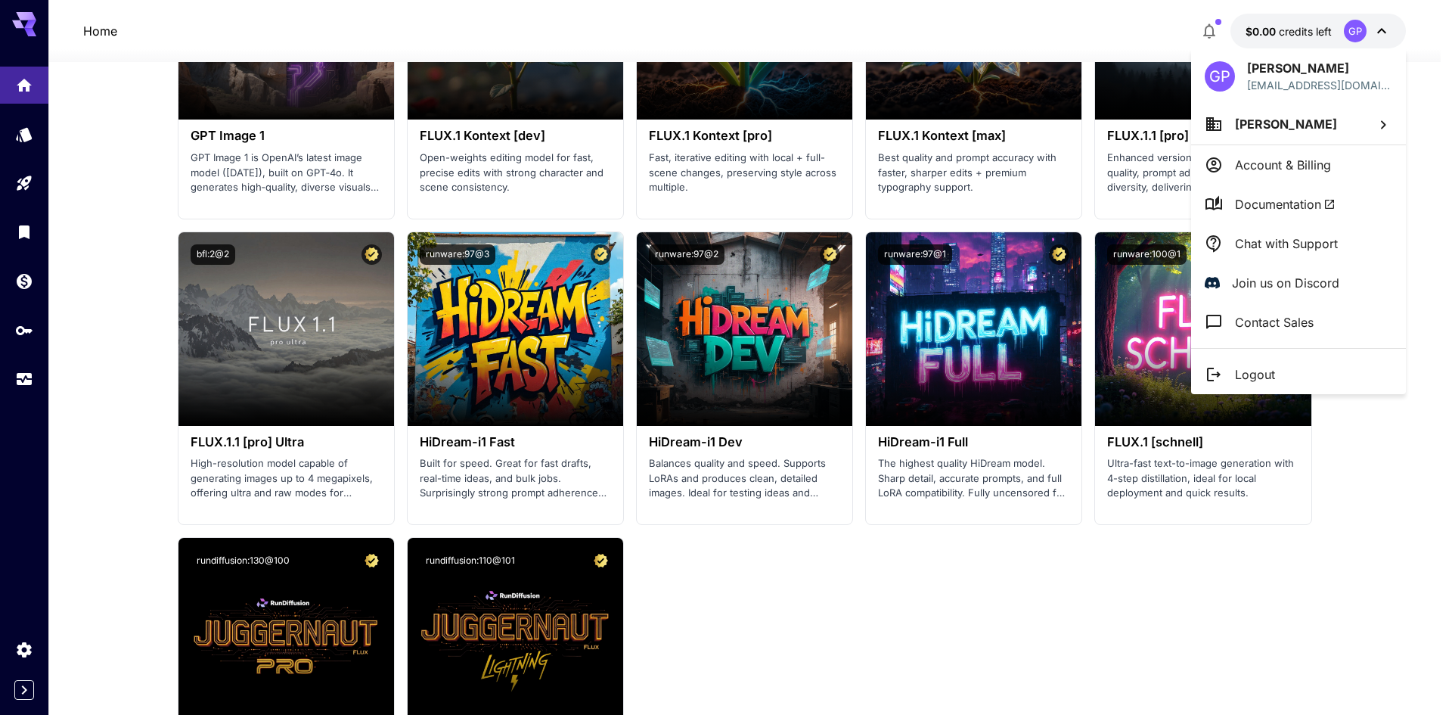
click at [1126, 24] on div at bounding box center [726, 357] width 1452 height 715
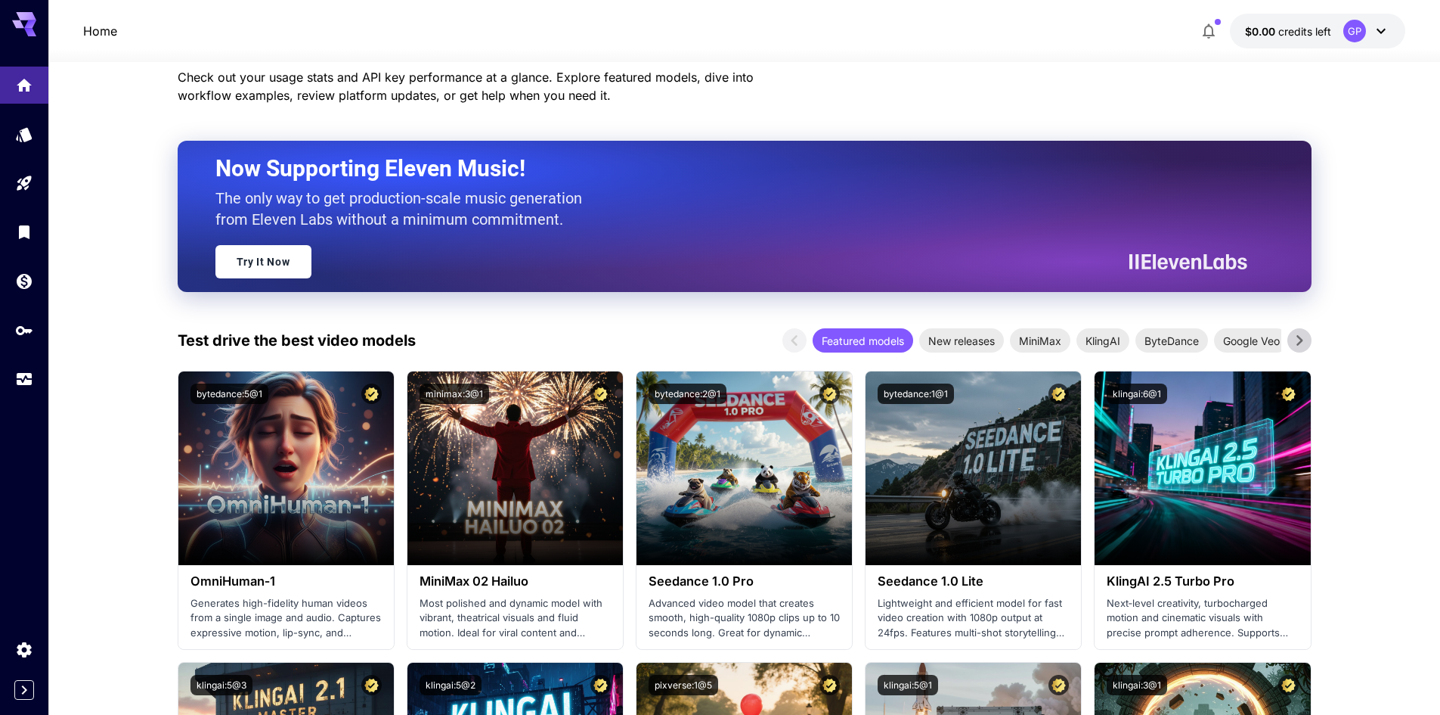
scroll to position [0, 0]
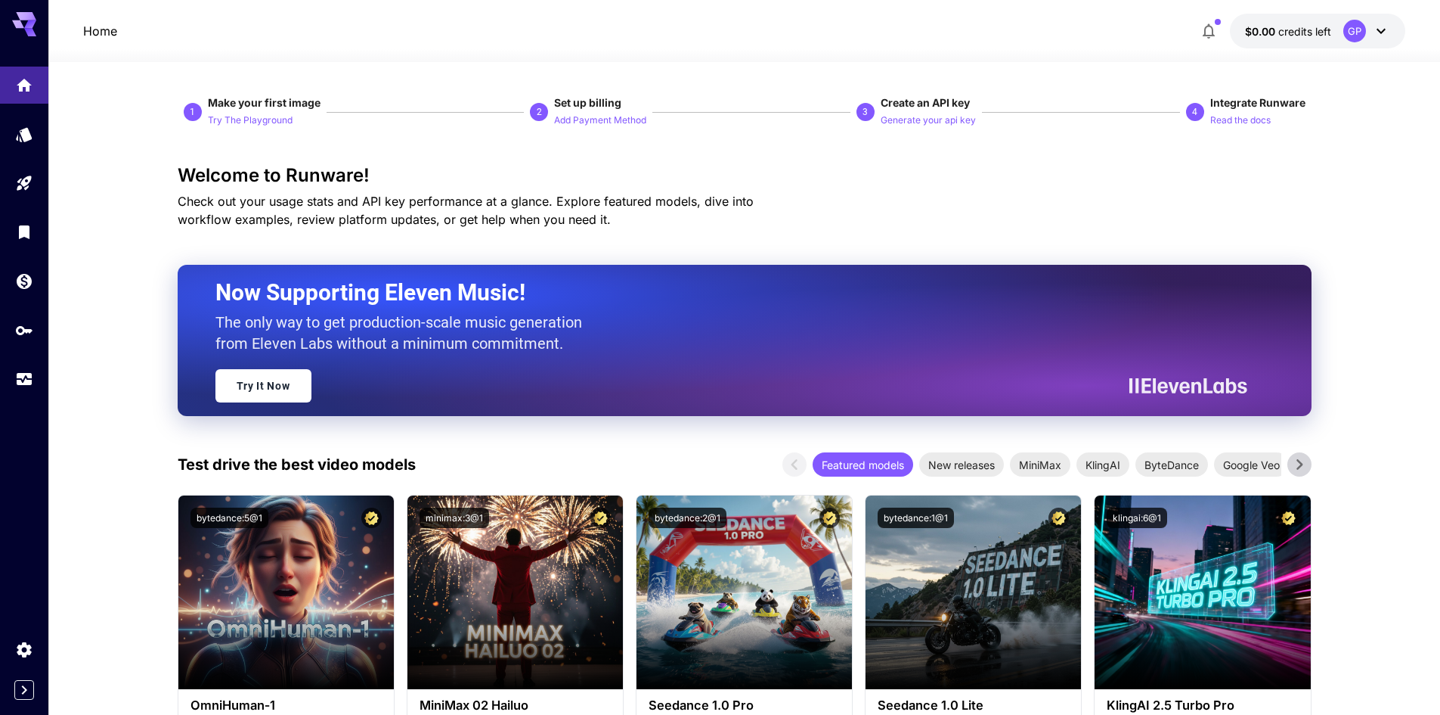
drag, startPoint x: 1416, startPoint y: 442, endPoint x: 1322, endPoint y: 182, distance: 276.0
click at [250, 116] on p "Try The Playground" at bounding box center [250, 120] width 85 height 14
